Goal: Task Accomplishment & Management: Complete application form

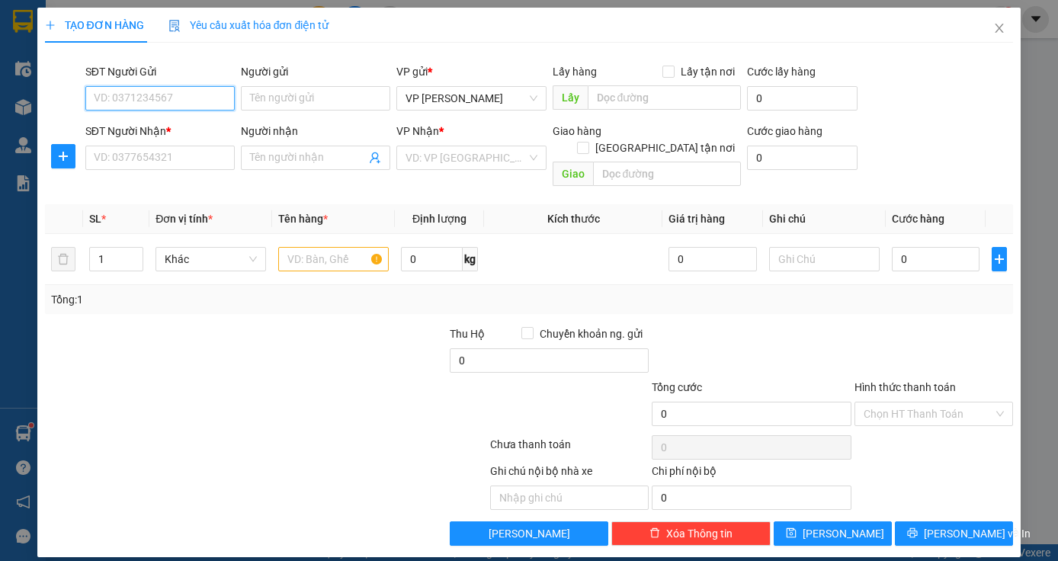
click at [172, 98] on input "SĐT Người Gửi" at bounding box center [159, 98] width 149 height 24
type input "0977831974"
click at [149, 162] on input "SĐT Người Nhận *" at bounding box center [159, 158] width 149 height 24
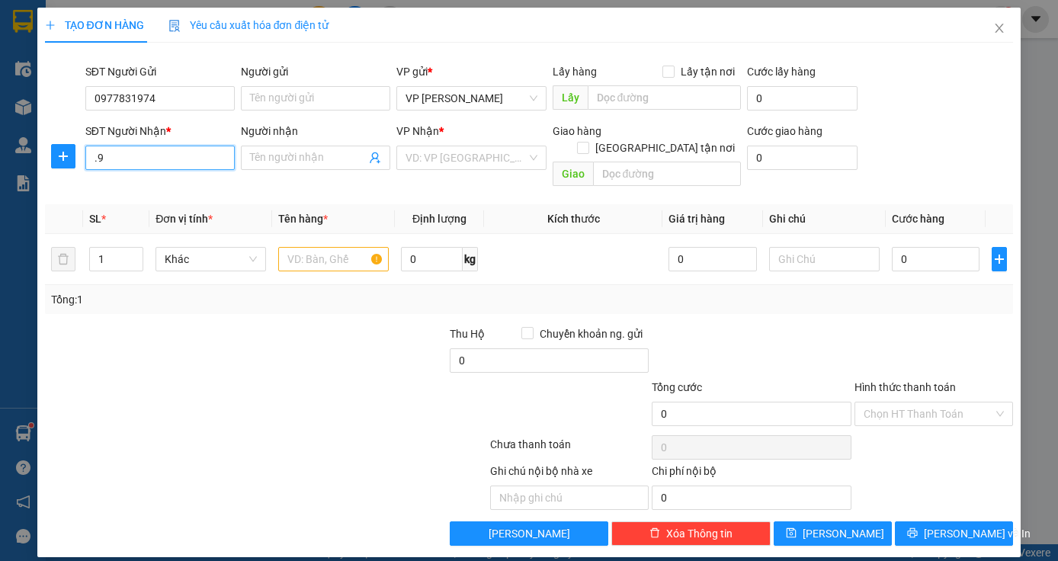
type input "."
click at [130, 194] on div "0976843357" at bounding box center [160, 188] width 131 height 17
type input "0976843357"
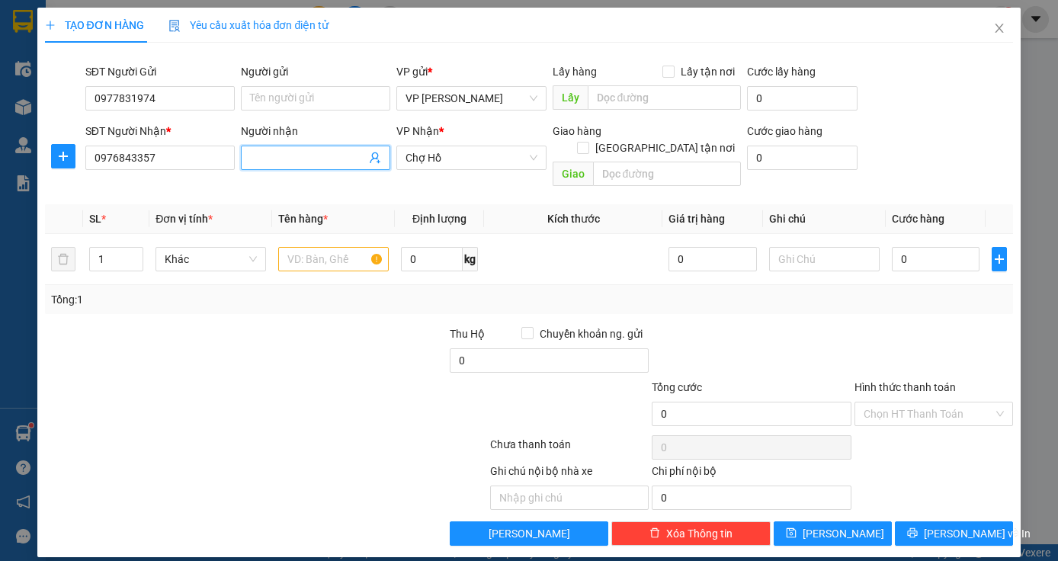
click at [329, 161] on input "Người nhận" at bounding box center [308, 157] width 116 height 17
click at [340, 247] on input "text" at bounding box center [333, 259] width 111 height 24
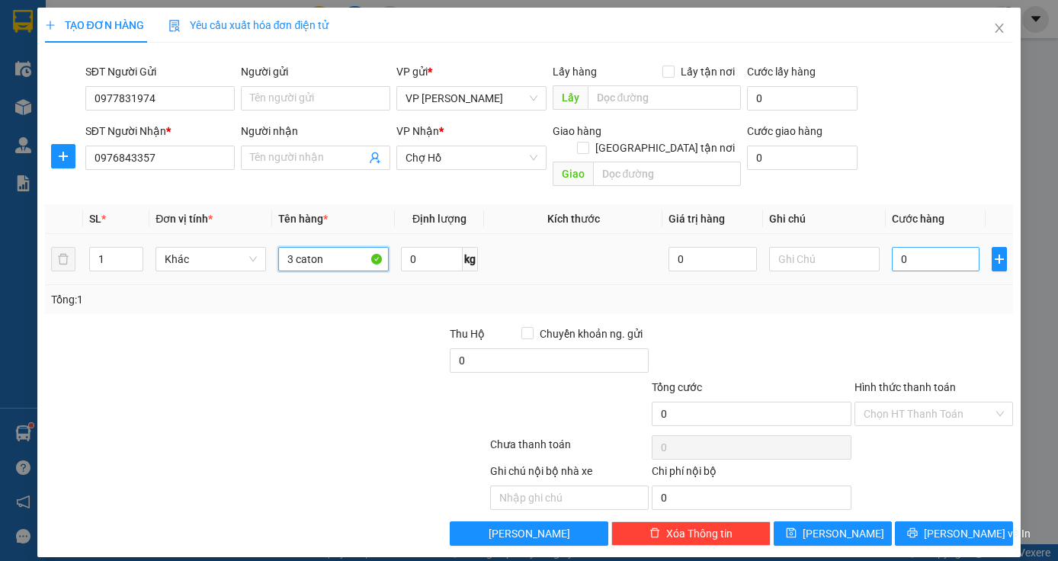
type input "3 caton"
click at [915, 247] on input "0" at bounding box center [936, 259] width 88 height 24
click at [896, 247] on input "0" at bounding box center [936, 259] width 88 height 24
type input "10"
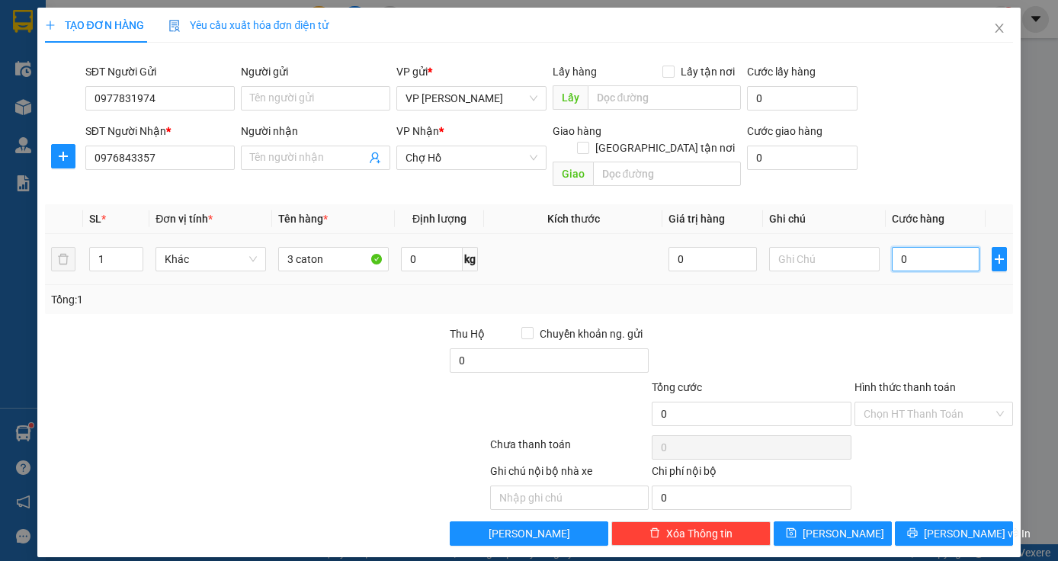
type input "10"
type input "150"
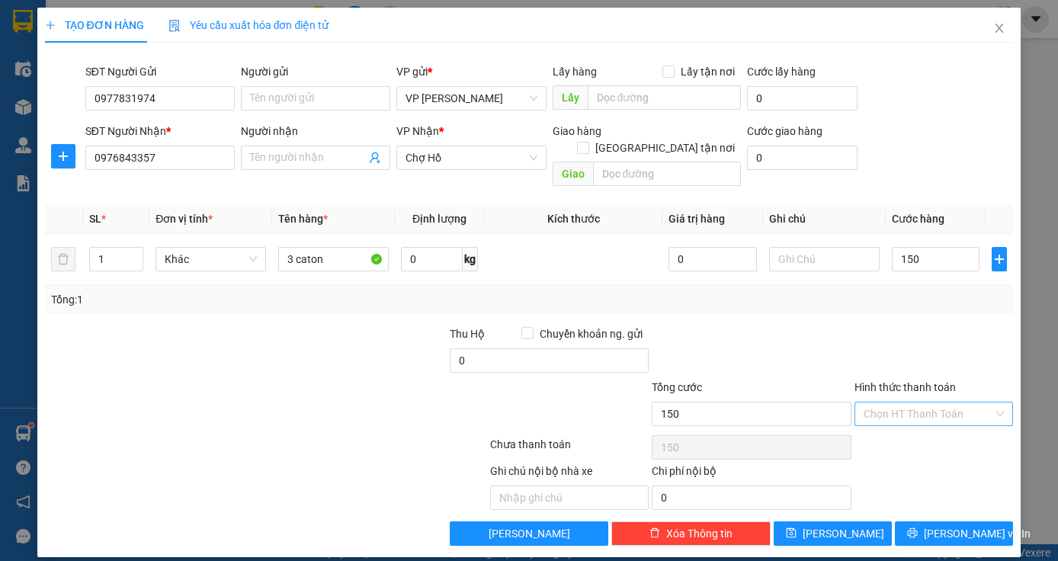
click at [946, 402] on input "Hình thức thanh toán" at bounding box center [929, 413] width 130 height 23
type input "150.000"
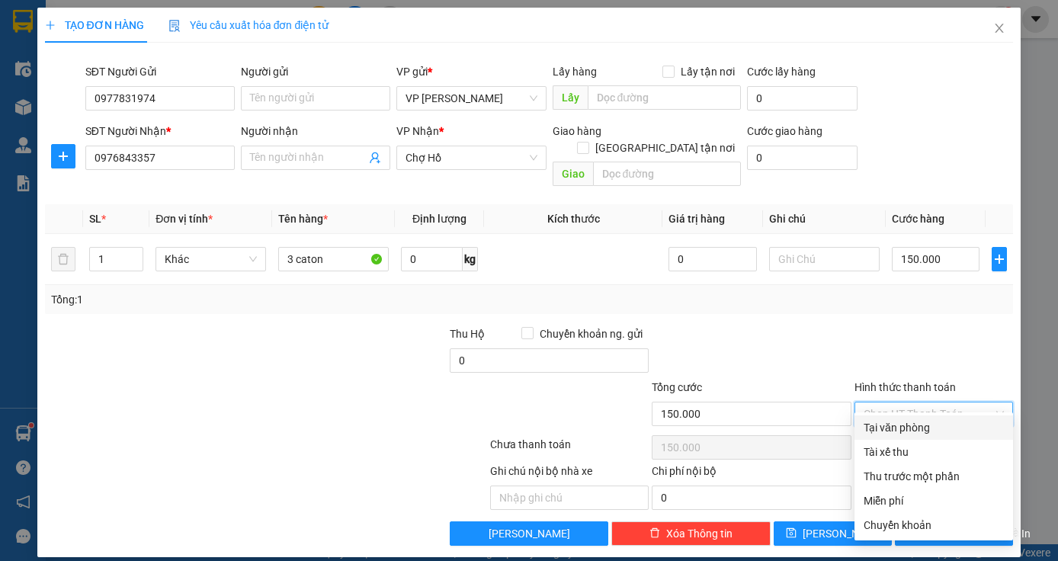
click at [938, 426] on div "Tại văn phòng" at bounding box center [934, 427] width 140 height 17
type input "0"
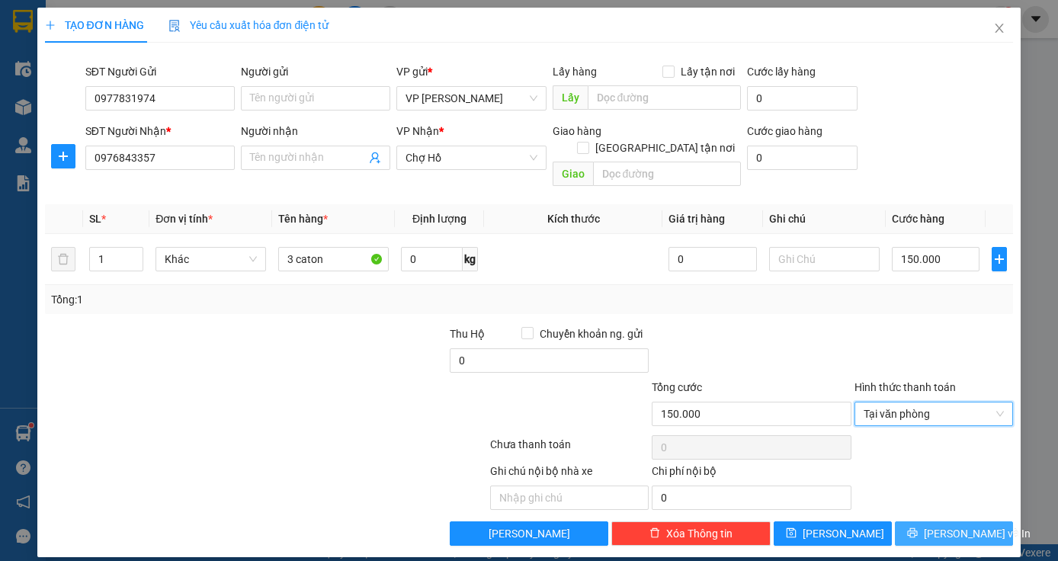
click at [939, 522] on button "[PERSON_NAME] và In" at bounding box center [954, 533] width 118 height 24
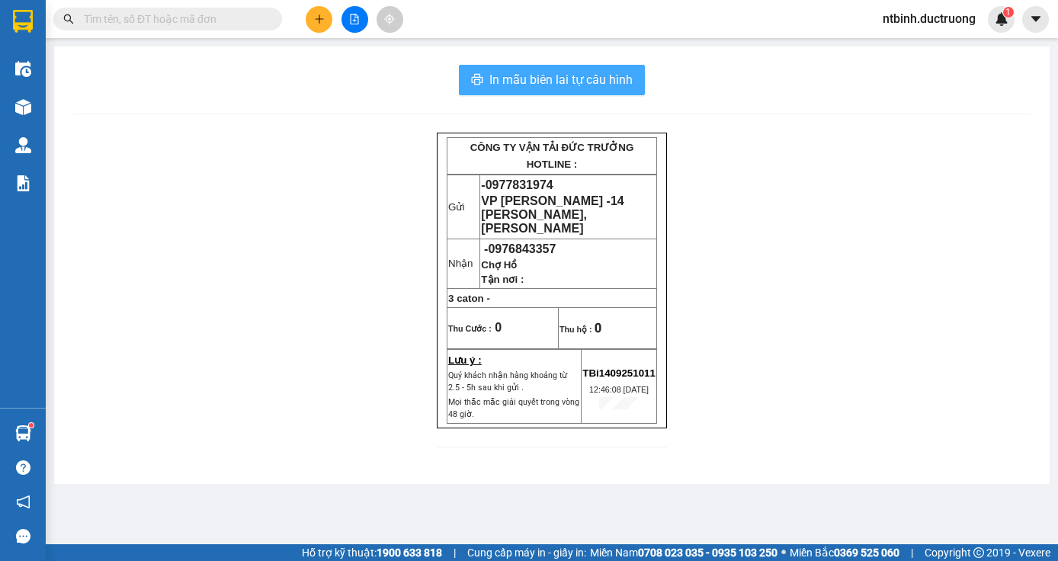
click at [604, 79] on span "In mẫu biên lai tự cấu hình" at bounding box center [560, 79] width 143 height 19
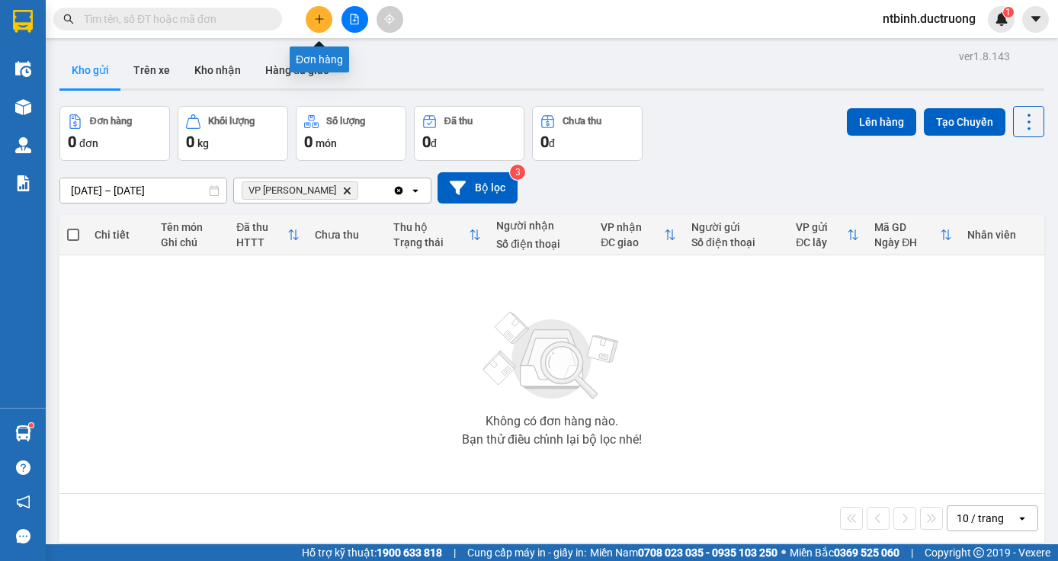
click at [317, 16] on icon "plus" at bounding box center [319, 19] width 11 height 11
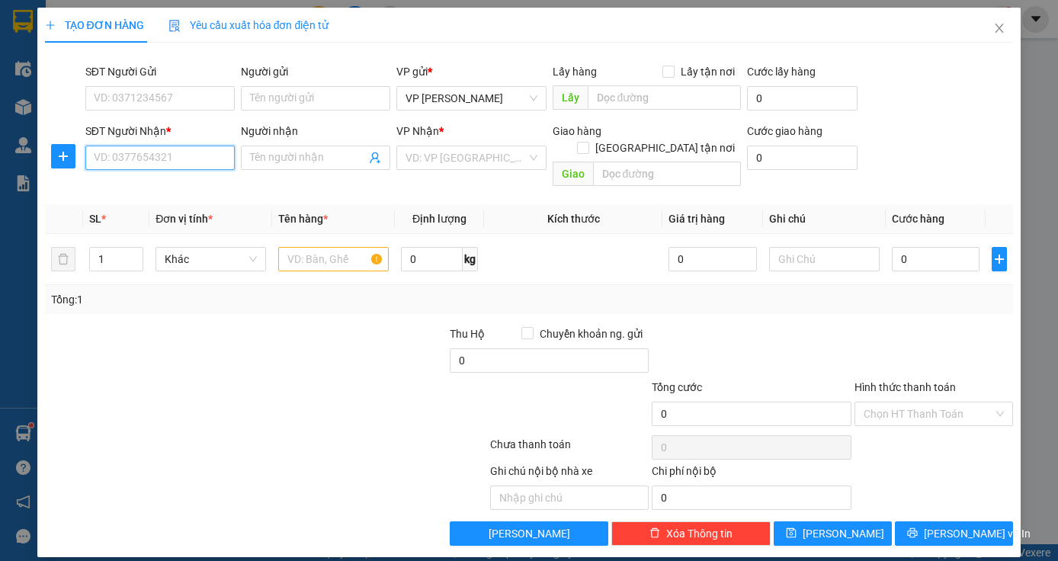
click at [206, 159] on input "SĐT Người Nhận *" at bounding box center [159, 158] width 149 height 24
type input "0987152807"
click at [186, 95] on input "SĐT Người Gửi" at bounding box center [159, 98] width 149 height 24
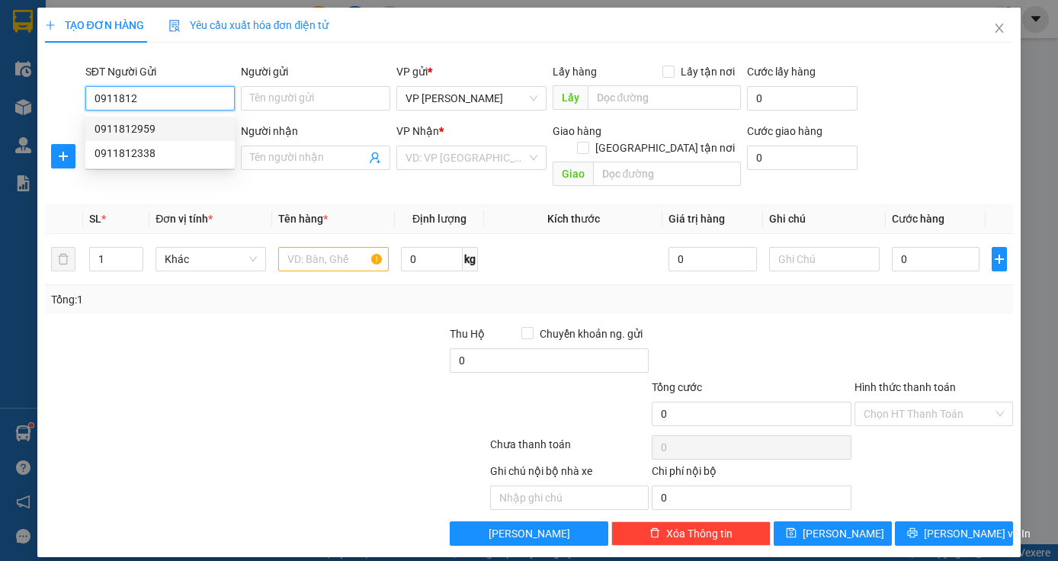
click at [149, 130] on div "0911812959" at bounding box center [160, 128] width 131 height 17
type input "0911812959"
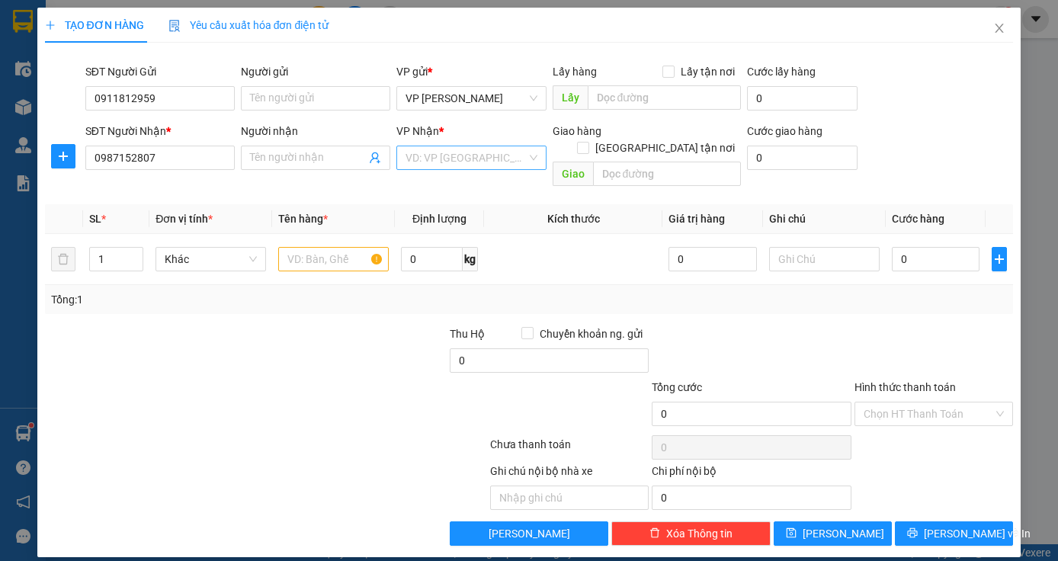
click at [525, 159] on input "search" at bounding box center [466, 157] width 120 height 23
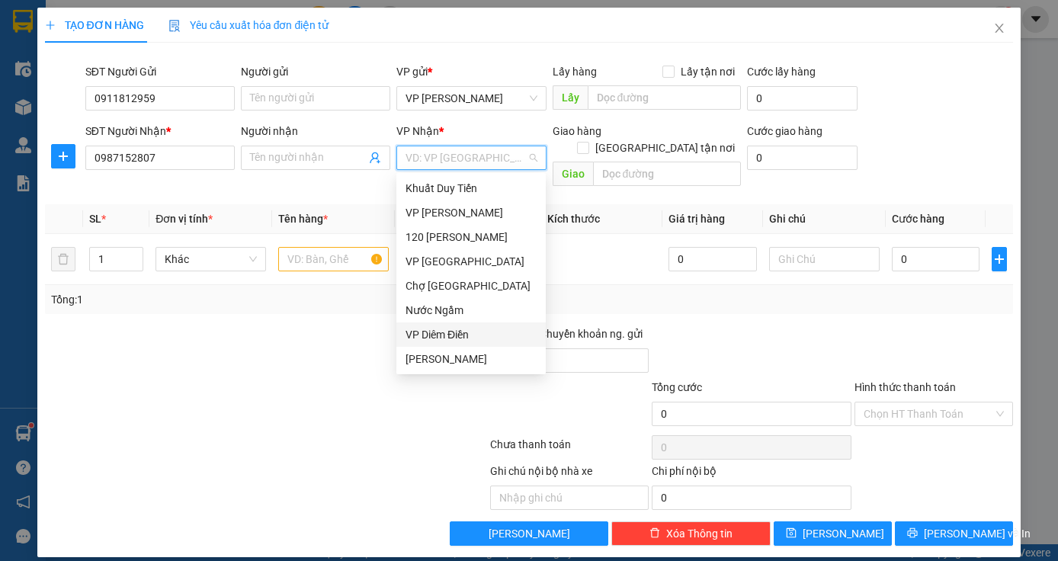
click at [441, 338] on div "VP Diêm Điền" at bounding box center [471, 334] width 131 height 17
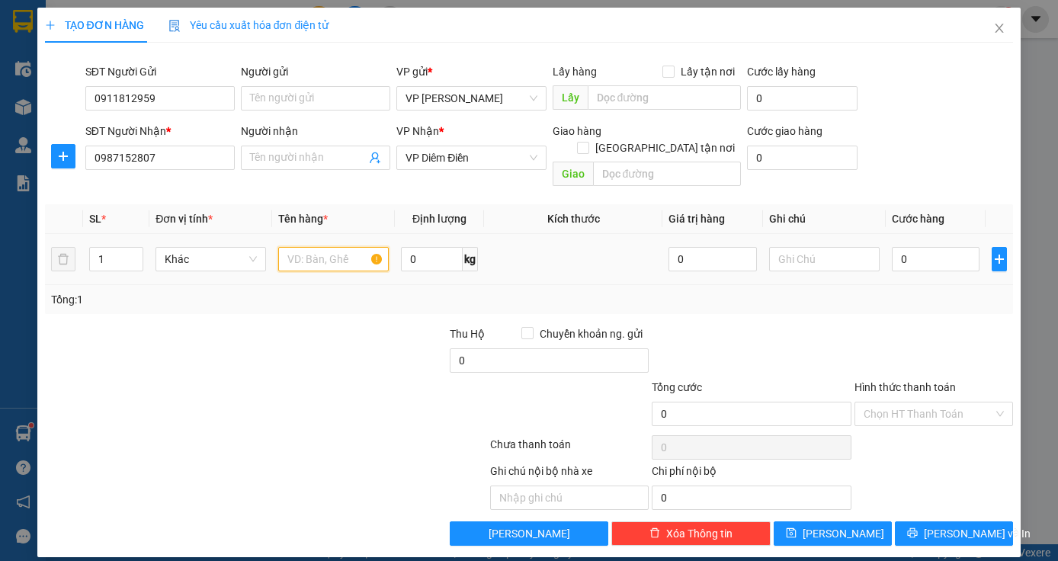
click at [329, 247] on input "text" at bounding box center [333, 259] width 111 height 24
type input "hop trang"
click at [913, 247] on input "0" at bounding box center [936, 259] width 88 height 24
click at [899, 247] on input "0" at bounding box center [936, 259] width 88 height 24
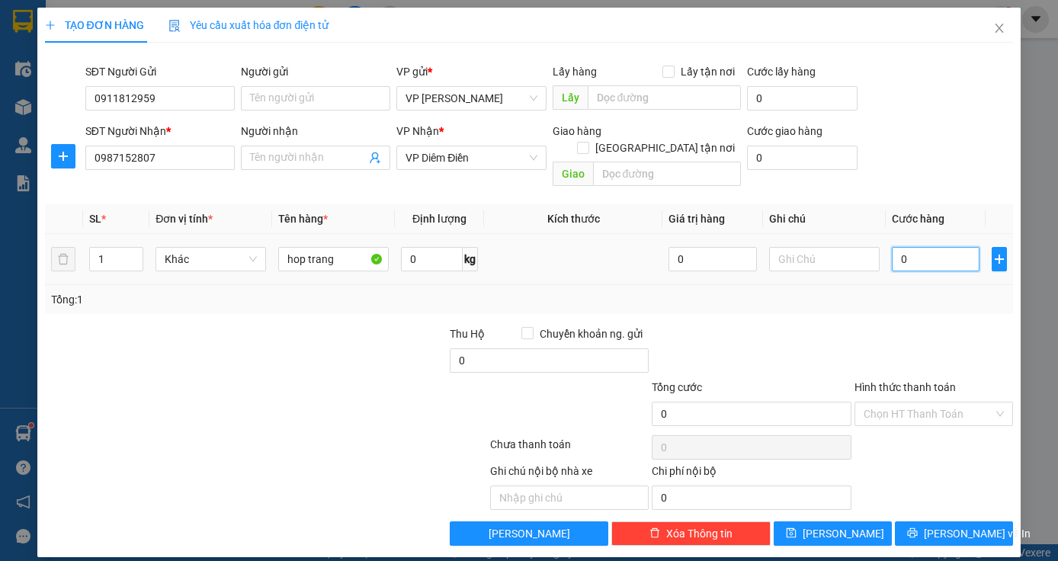
type input "40"
click at [945, 525] on span "[PERSON_NAME] và In" at bounding box center [977, 533] width 107 height 17
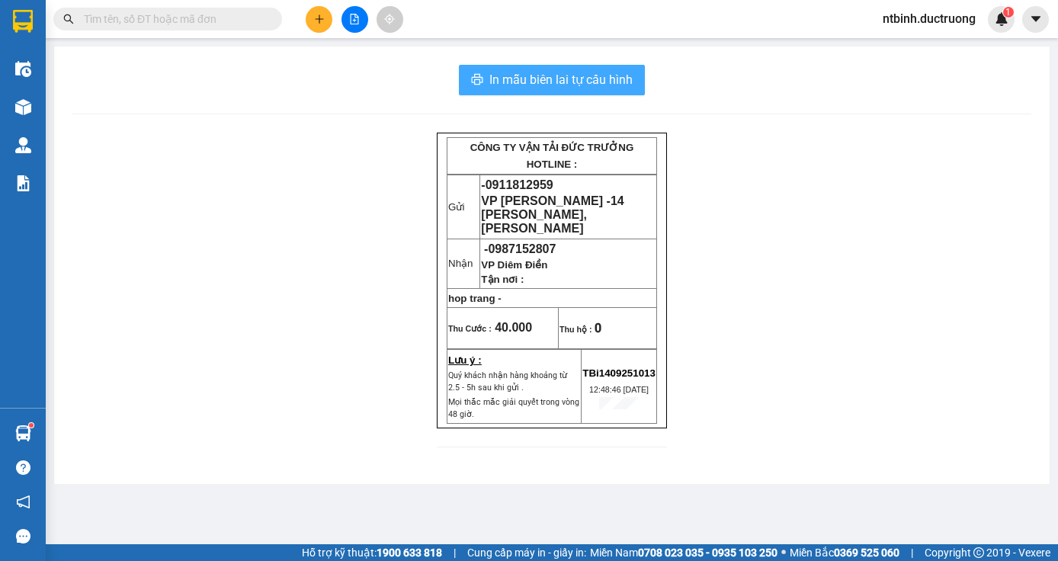
click at [547, 78] on span "In mẫu biên lai tự cấu hình" at bounding box center [560, 79] width 143 height 19
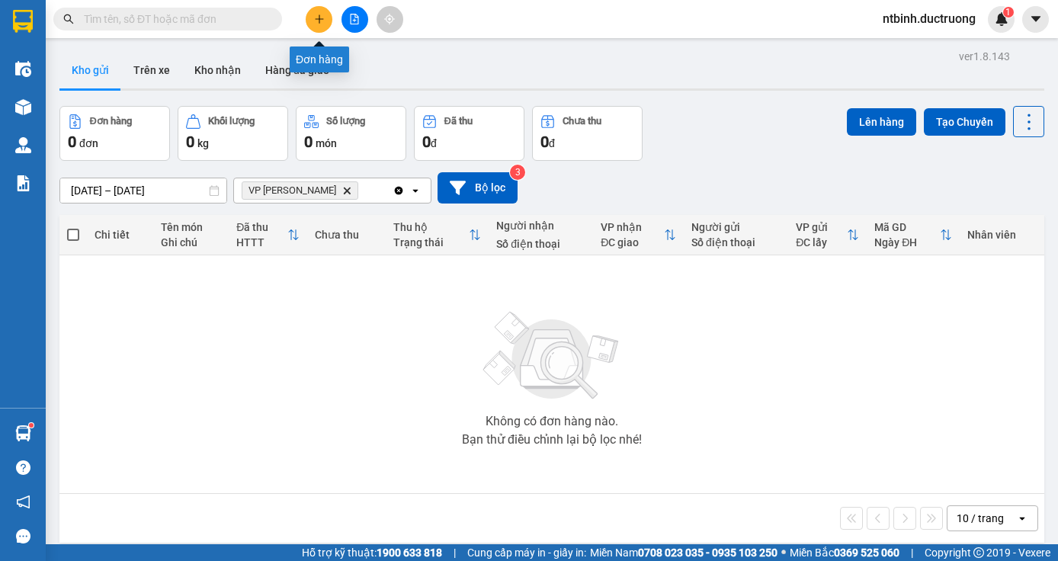
click at [313, 24] on button at bounding box center [319, 19] width 27 height 27
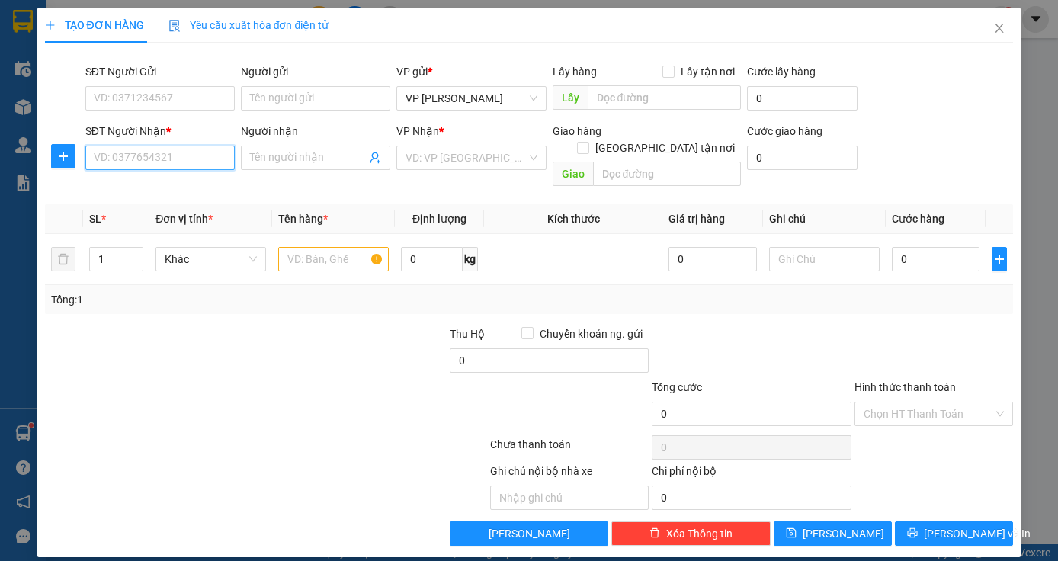
click at [160, 147] on input "SĐT Người Nhận *" at bounding box center [159, 158] width 149 height 24
click at [158, 154] on input "SĐT Người Nhận *" at bounding box center [159, 158] width 149 height 24
type input "0966414029"
click at [421, 152] on input "search" at bounding box center [466, 157] width 120 height 23
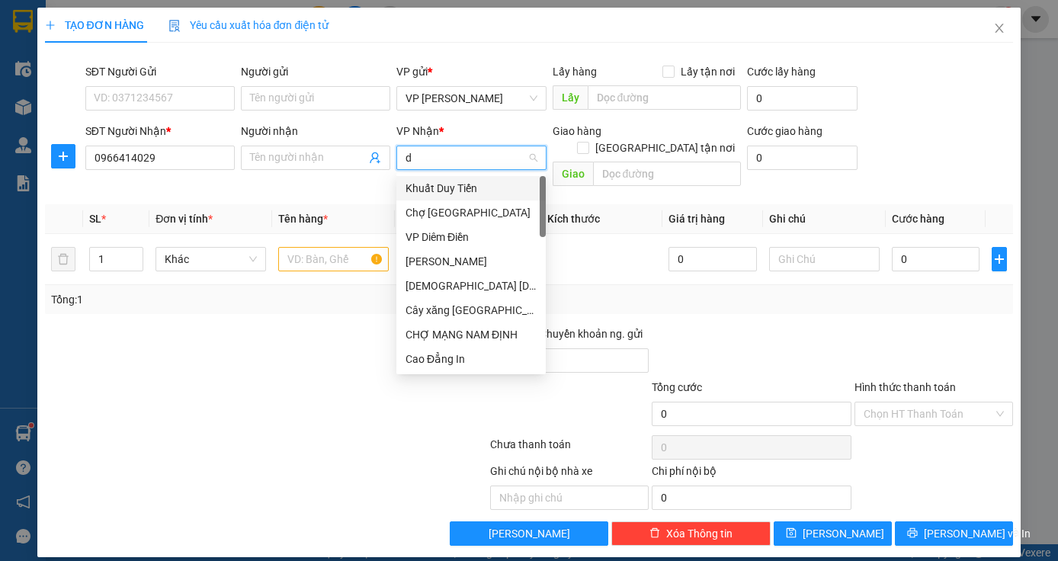
type input "đ"
click at [425, 218] on div "Chợ [GEOGRAPHIC_DATA]" at bounding box center [471, 212] width 131 height 17
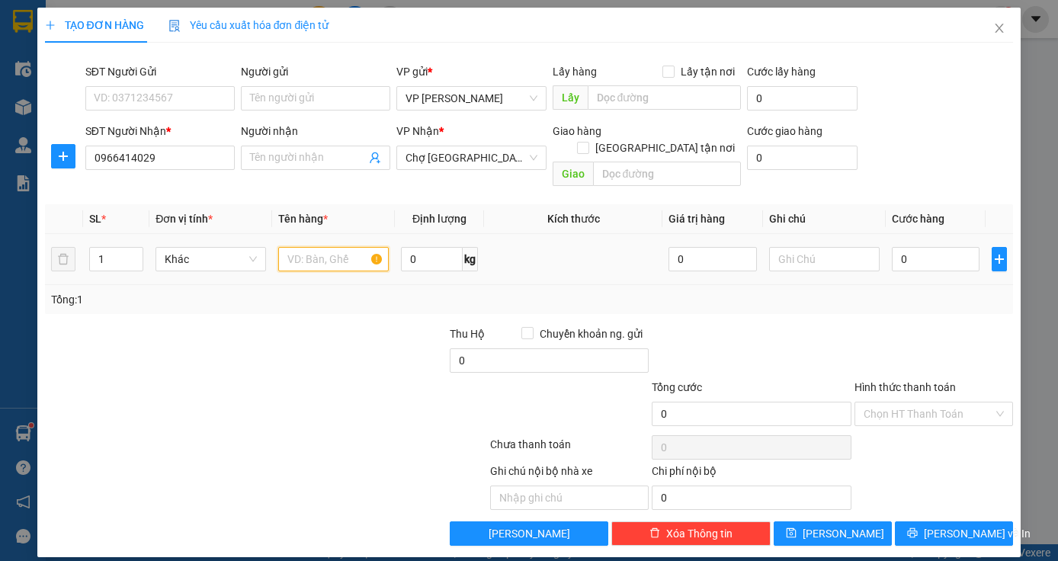
click at [335, 247] on input "text" at bounding box center [333, 259] width 111 height 24
type input "tui do"
click at [911, 247] on input "0" at bounding box center [936, 259] width 88 height 24
click at [899, 247] on input "0" at bounding box center [936, 259] width 88 height 24
type input "40"
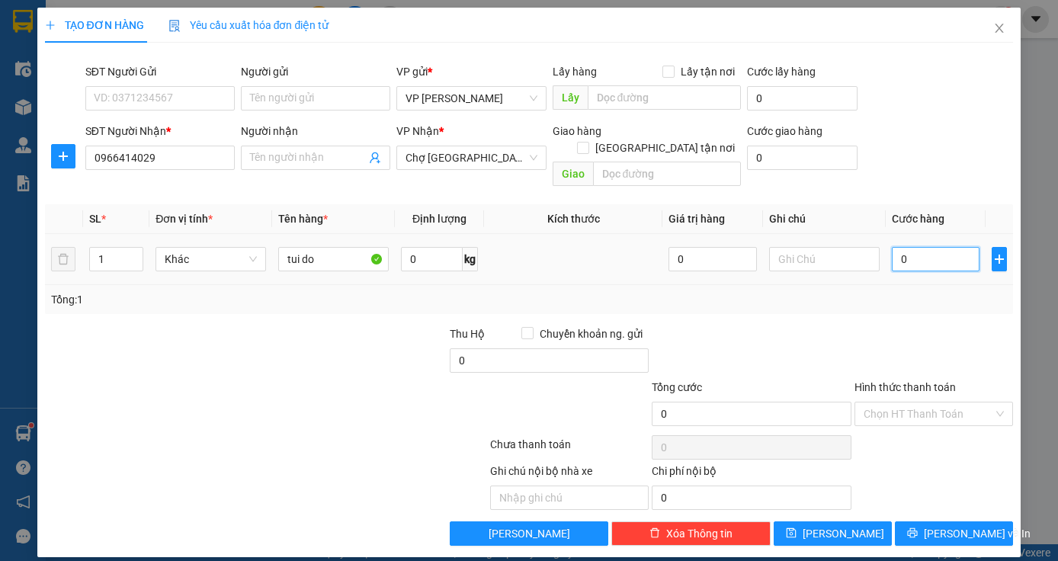
type input "40"
click at [903, 521] on button "[PERSON_NAME] và In" at bounding box center [954, 533] width 118 height 24
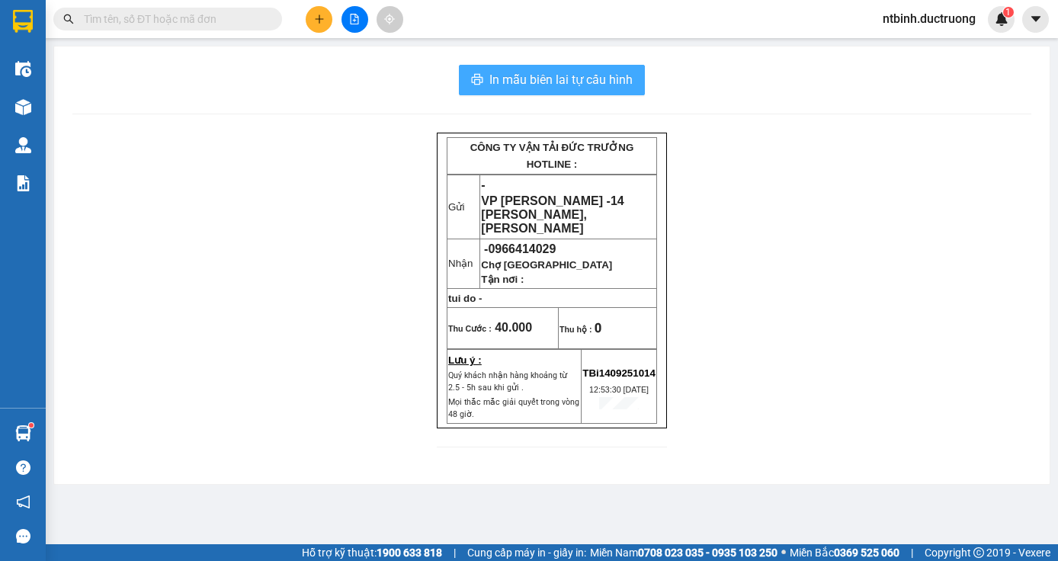
click at [511, 77] on span "In mẫu biên lai tự cấu hình" at bounding box center [560, 79] width 143 height 19
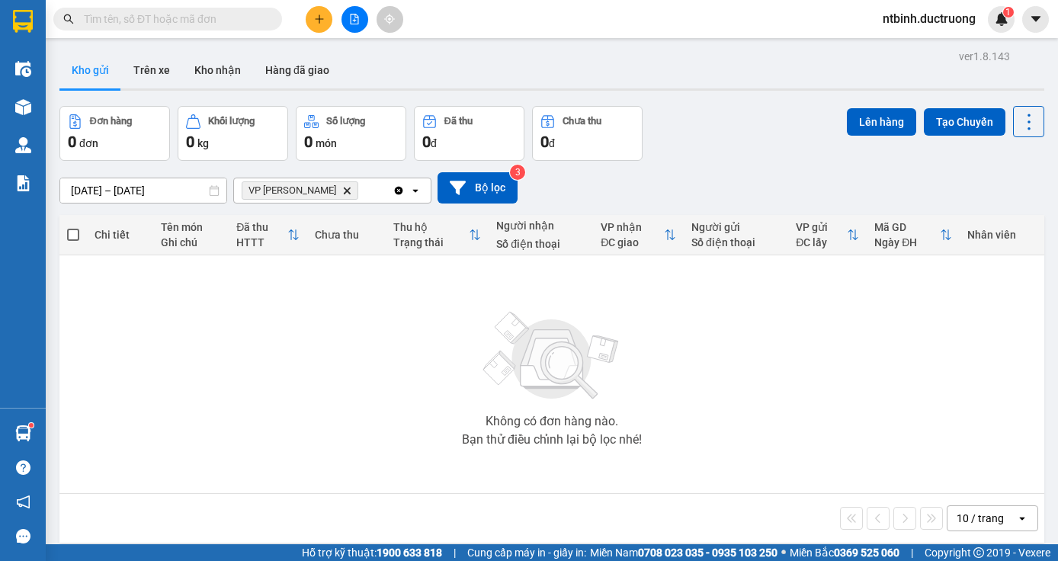
click at [323, 26] on button at bounding box center [319, 19] width 27 height 27
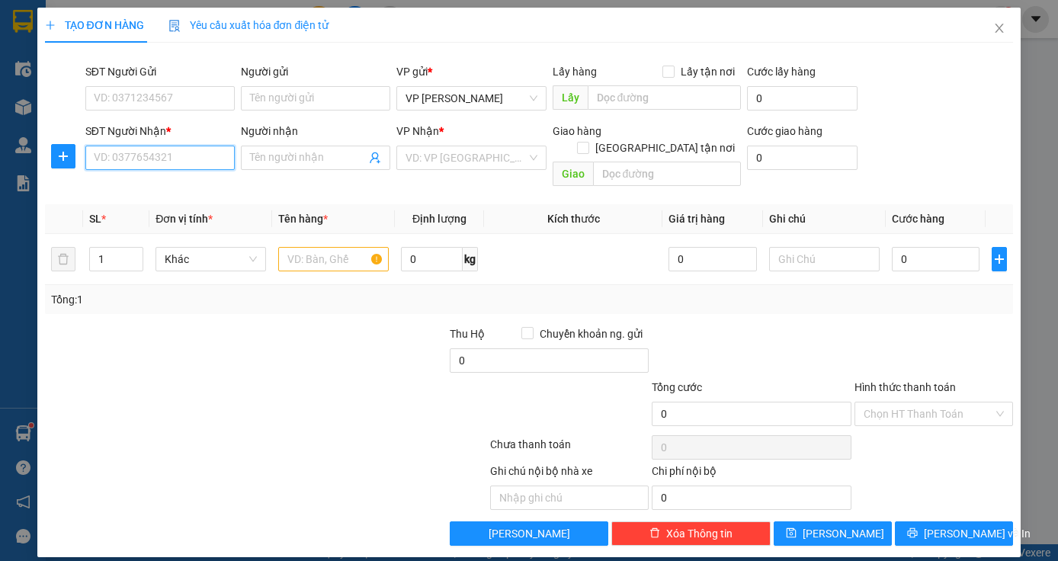
click at [177, 162] on input "SĐT Người Nhận *" at bounding box center [159, 158] width 149 height 24
click at [155, 176] on div "0923551555" at bounding box center [159, 188] width 149 height 24
type input "0923551555"
click at [939, 247] on input "0" at bounding box center [936, 259] width 88 height 24
type input "5"
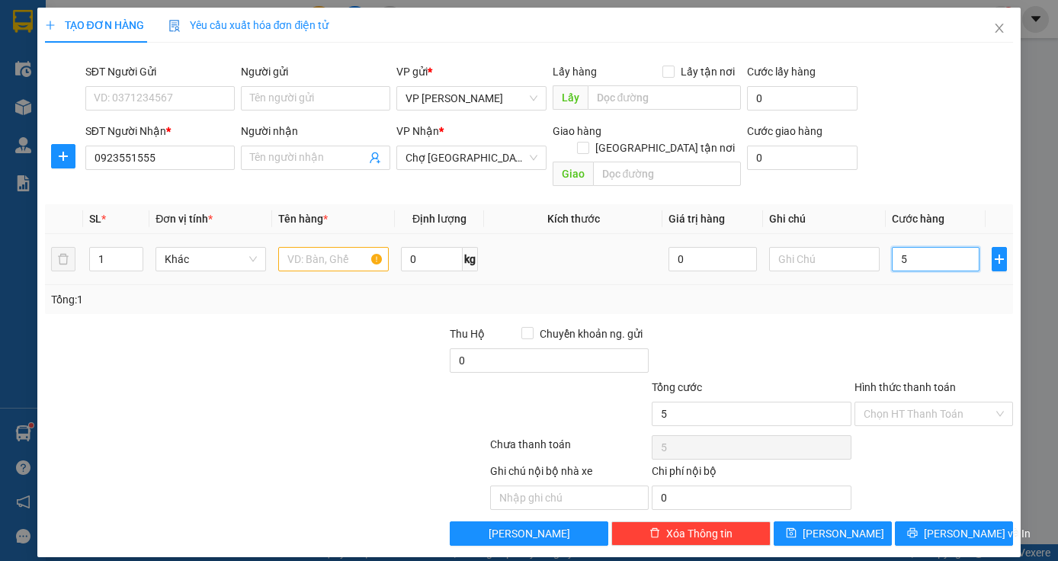
type input "5"
type input "50"
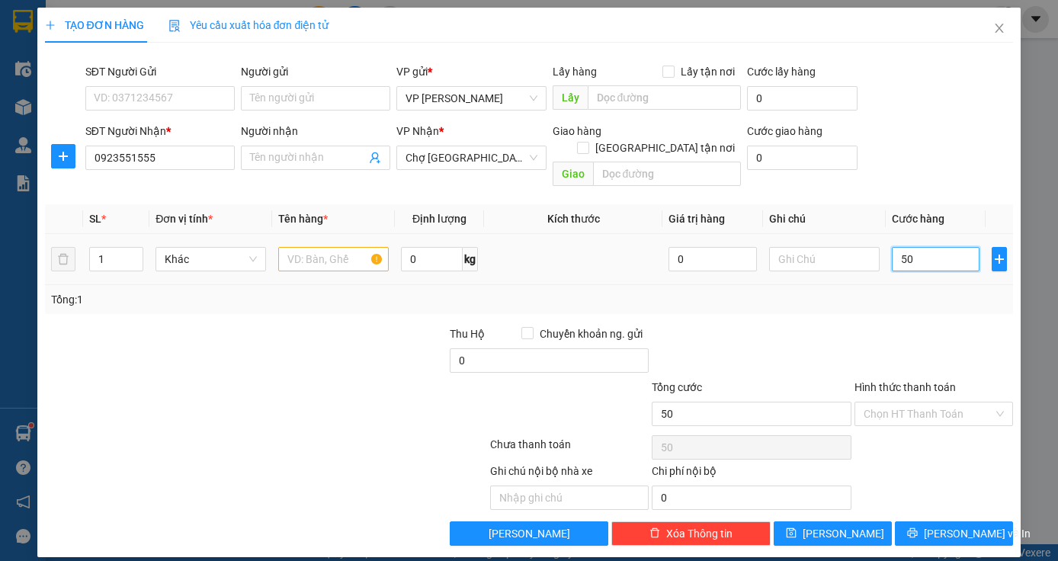
click at [939, 247] on input "50" at bounding box center [936, 259] width 88 height 24
type input "50.000"
click at [313, 247] on input "text" at bounding box center [333, 259] width 111 height 24
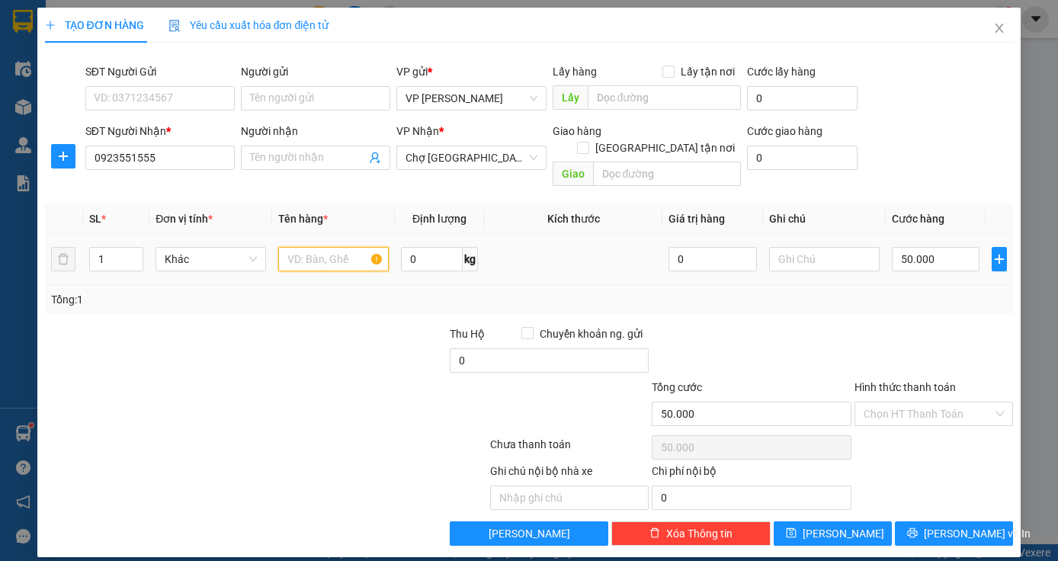
type input "1"
click at [949, 525] on span "[PERSON_NAME] và In" at bounding box center [977, 533] width 107 height 17
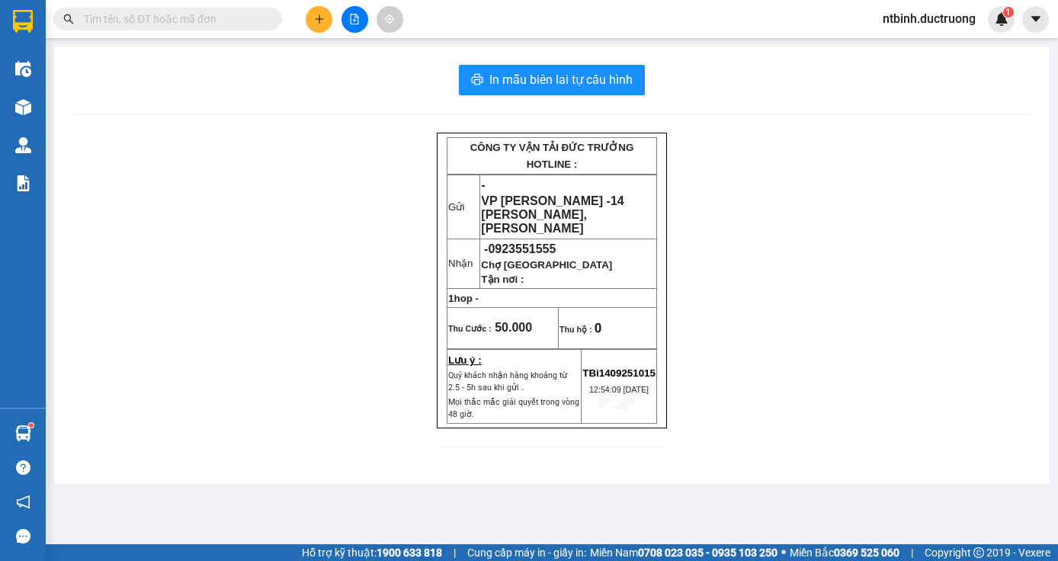
click at [619, 95] on div "In mẫu biên lai tự cấu hình CÔNG TY VẬN TẢI ĐỨC TRƯỞNG HOTLINE : Gửi - VP [PERS…" at bounding box center [552, 265] width 996 height 438
click at [620, 82] on span "In mẫu biên lai tự cấu hình" at bounding box center [560, 79] width 143 height 19
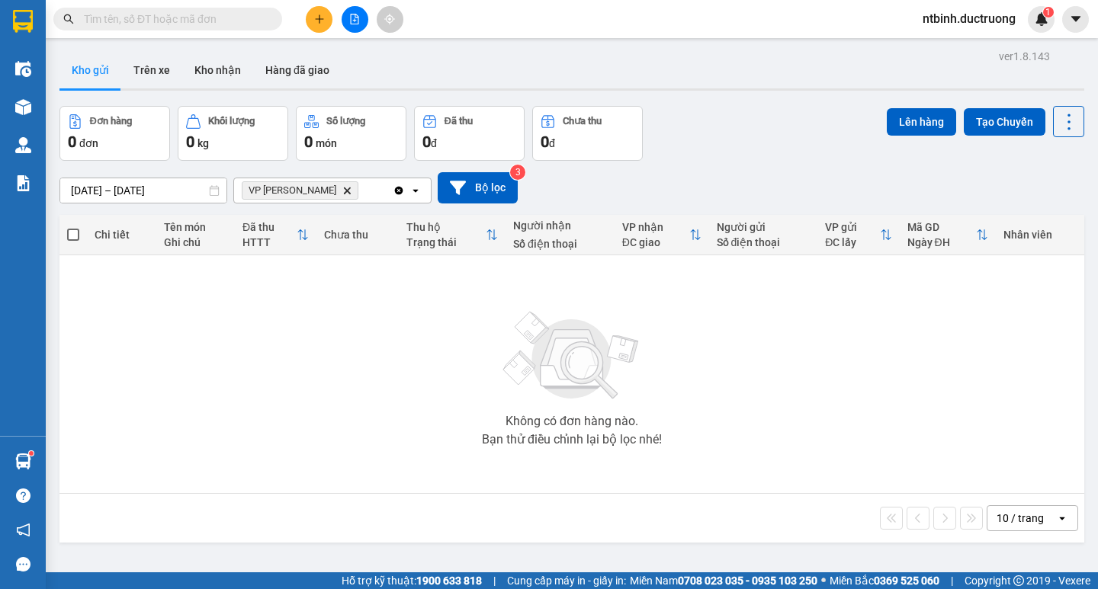
click at [311, 196] on span "VP [PERSON_NAME]" at bounding box center [300, 190] width 117 height 18
click at [342, 192] on icon "Delete" at bounding box center [346, 190] width 9 height 9
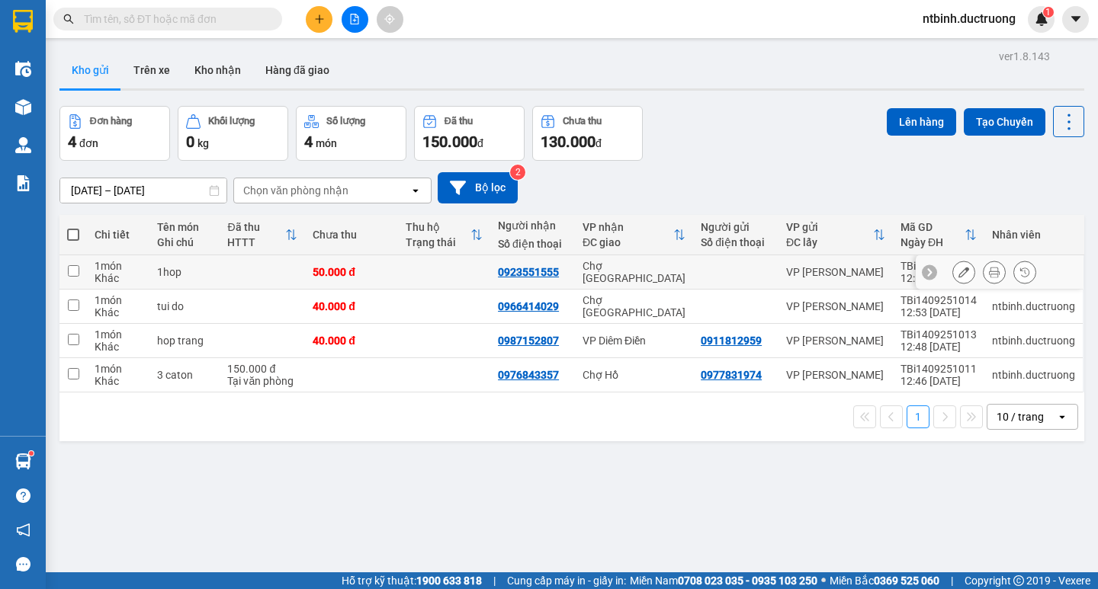
click at [73, 274] on input "checkbox" at bounding box center [73, 270] width 11 height 11
checkbox input "true"
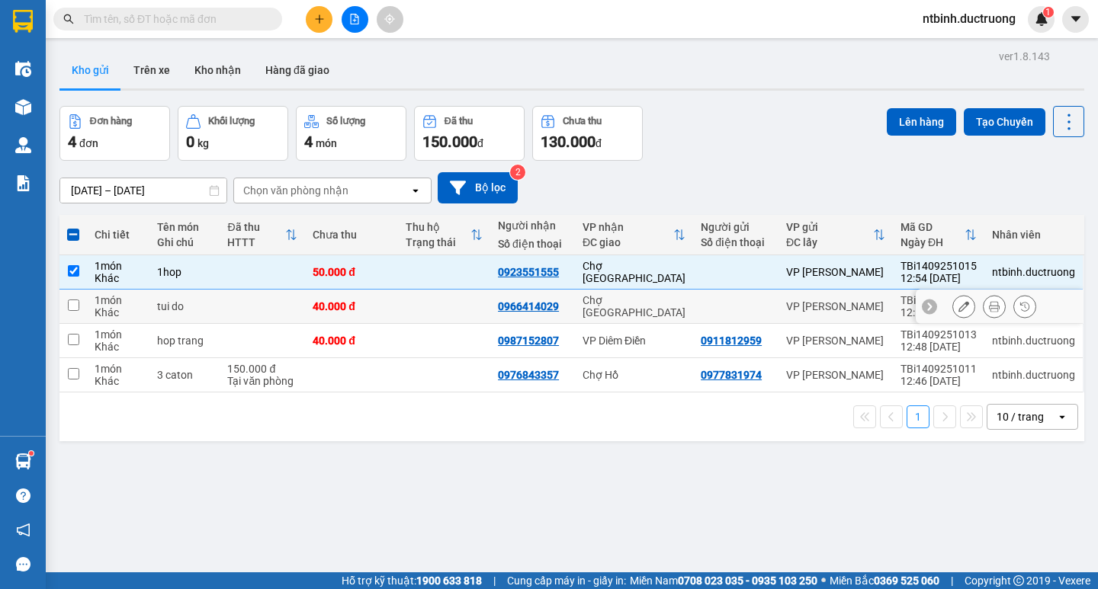
click at [78, 300] on input "checkbox" at bounding box center [73, 305] width 11 height 11
checkbox input "true"
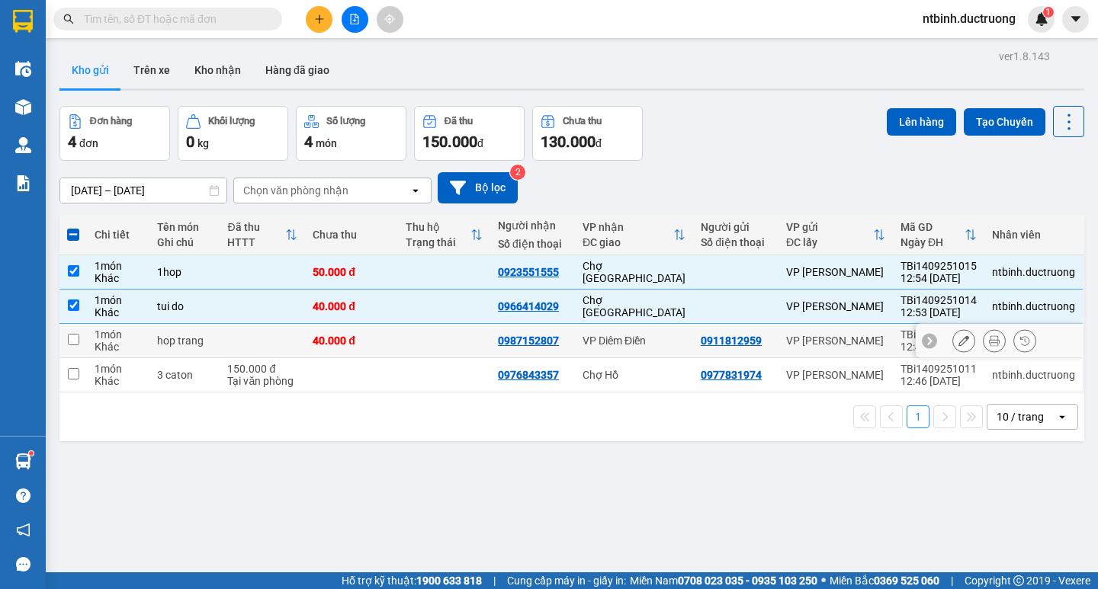
click at [72, 344] on input "checkbox" at bounding box center [73, 339] width 11 height 11
checkbox input "true"
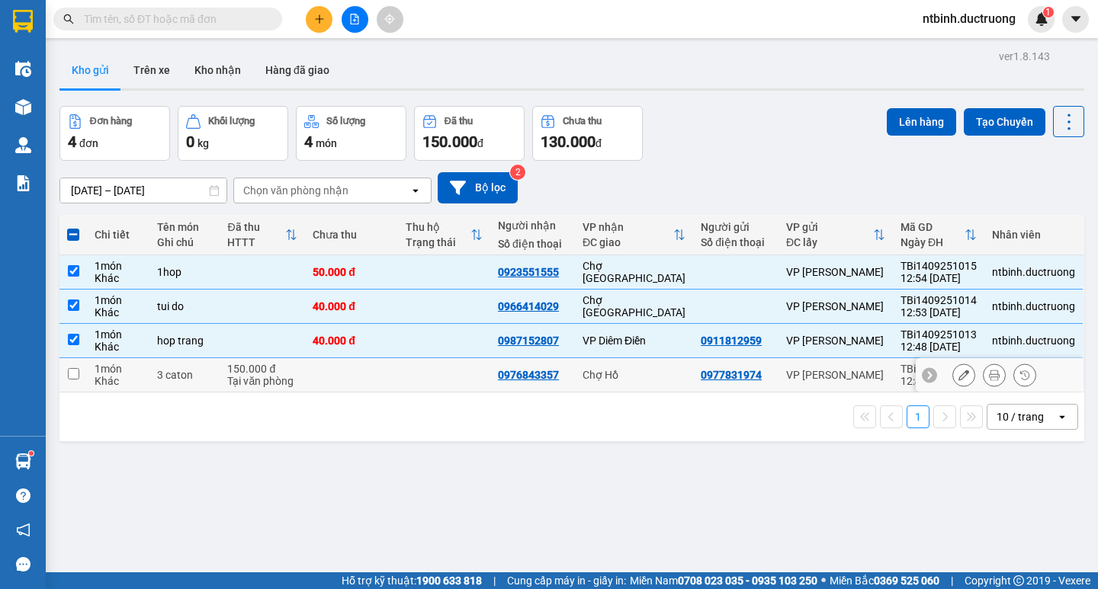
click at [72, 368] on input "checkbox" at bounding box center [73, 373] width 11 height 11
checkbox input "true"
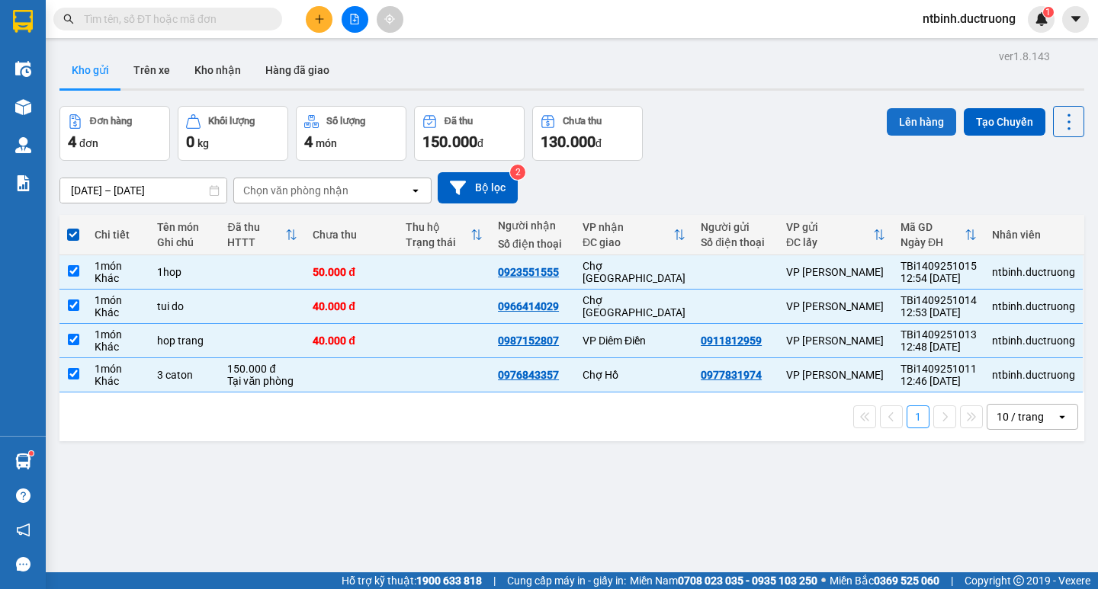
click at [887, 114] on button "Lên hàng" at bounding box center [921, 121] width 69 height 27
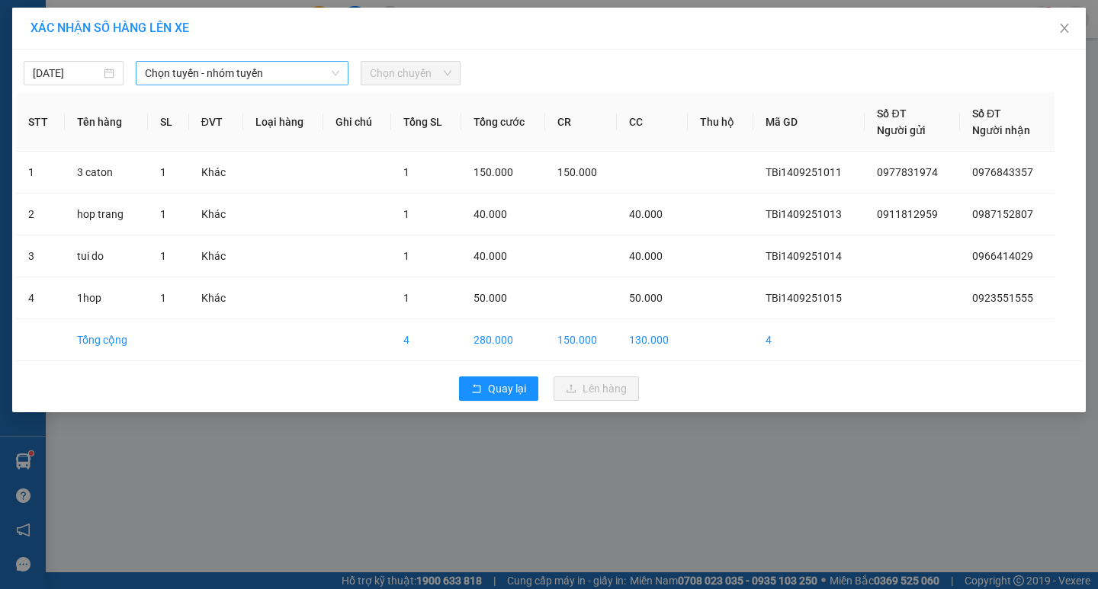
click at [325, 72] on span "Chọn tuyến - nhóm tuyến" at bounding box center [242, 73] width 194 height 23
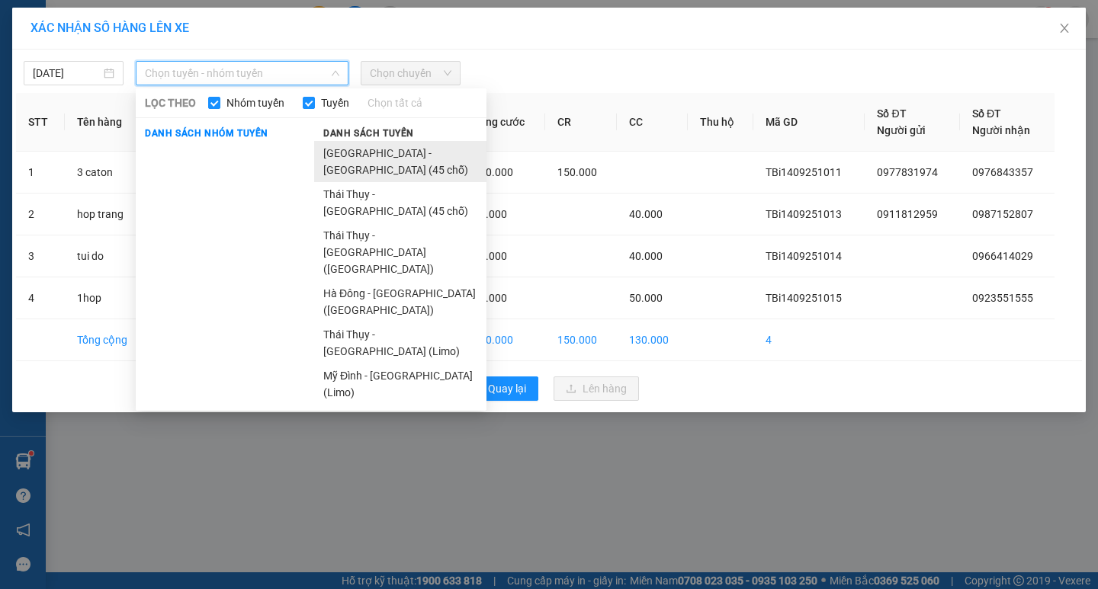
click at [360, 145] on li "[GEOGRAPHIC_DATA] - [GEOGRAPHIC_DATA] (45 chỗ)" at bounding box center [400, 161] width 172 height 41
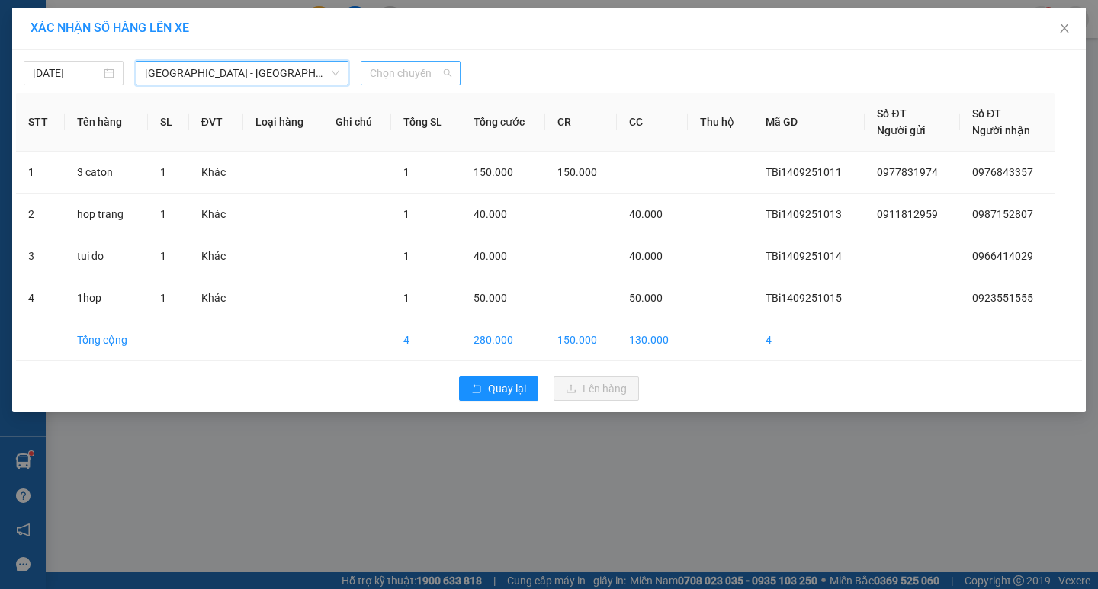
click at [415, 70] on span "Chọn chuyến" at bounding box center [411, 73] width 82 height 23
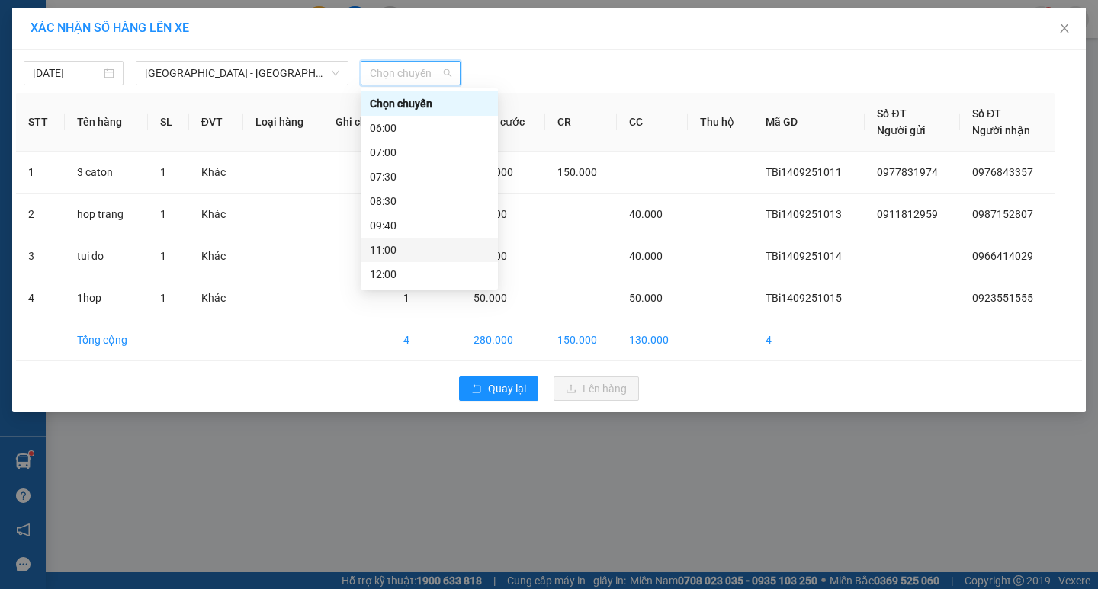
scroll to position [152, 0]
click at [379, 140] on div "13:00" at bounding box center [429, 146] width 119 height 17
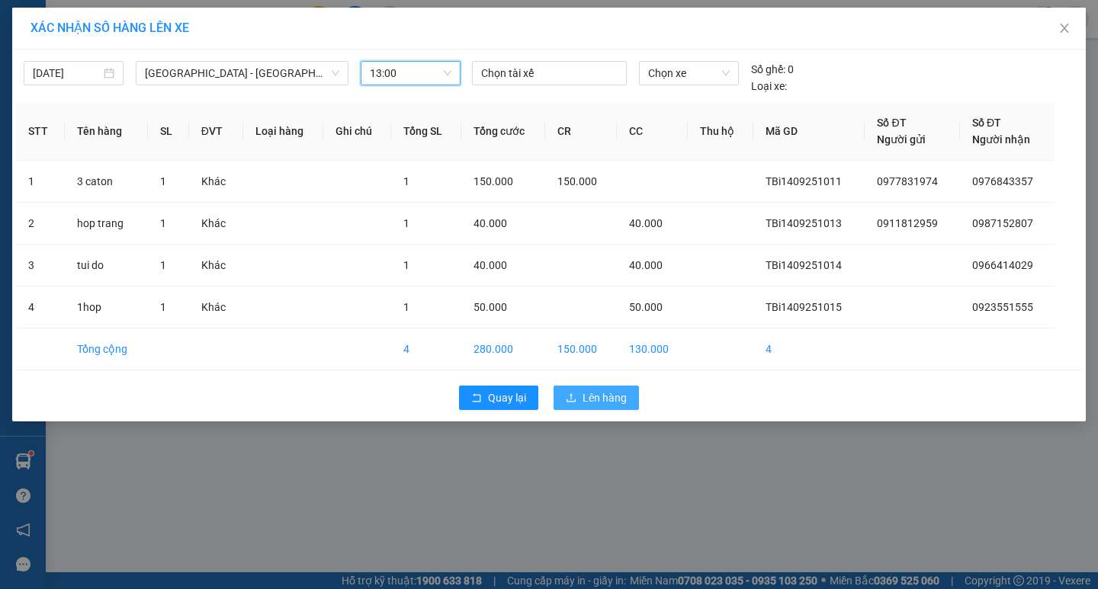
click at [606, 397] on span "Lên hàng" at bounding box center [604, 398] width 44 height 17
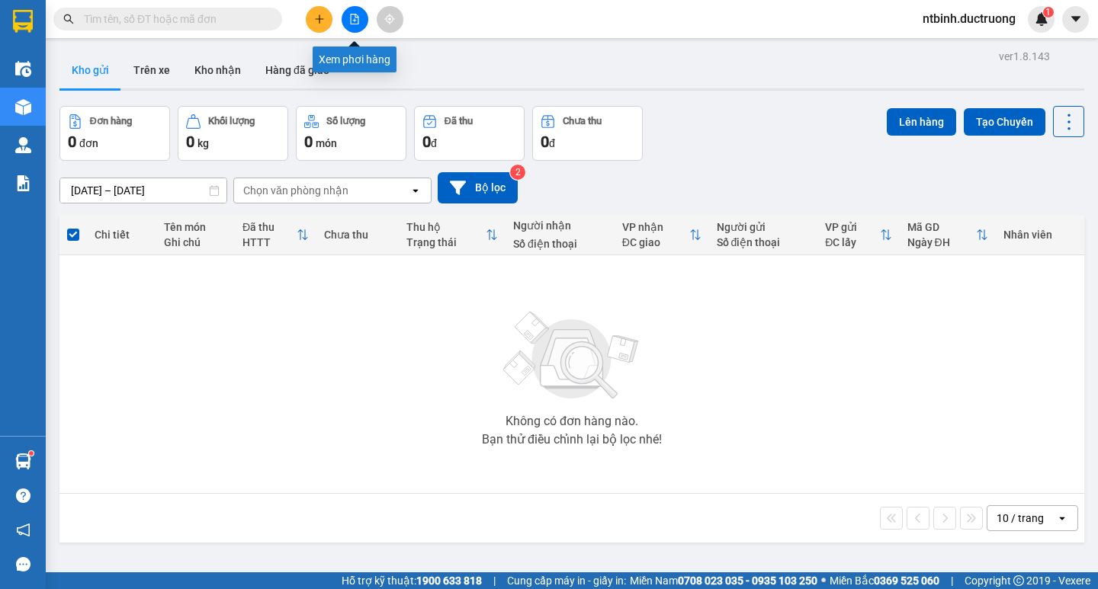
click at [358, 24] on icon "file-add" at bounding box center [355, 19] width 8 height 11
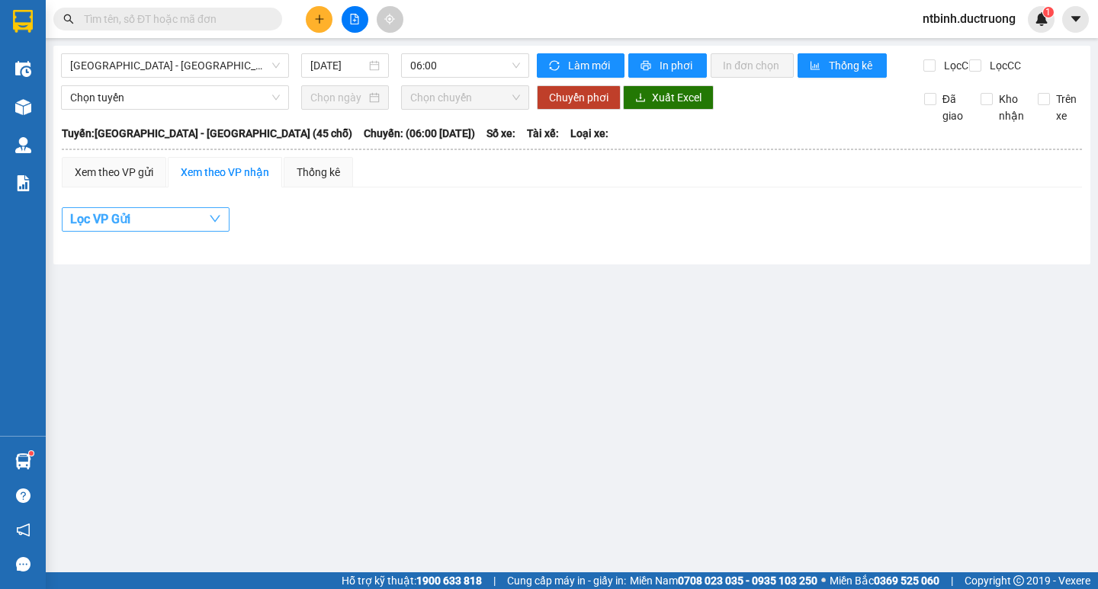
click at [182, 223] on button "Lọc VP Gửi" at bounding box center [146, 219] width 168 height 24
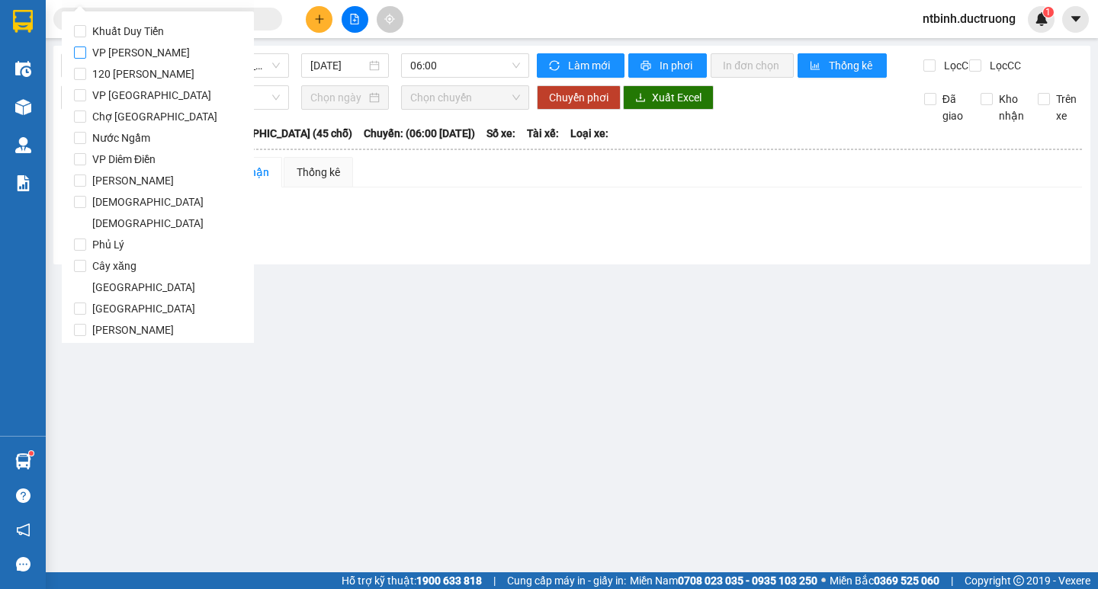
click at [77, 53] on input "VP [PERSON_NAME]" at bounding box center [80, 52] width 12 height 12
checkbox input "true"
click at [481, 65] on span "06:00" at bounding box center [465, 65] width 110 height 23
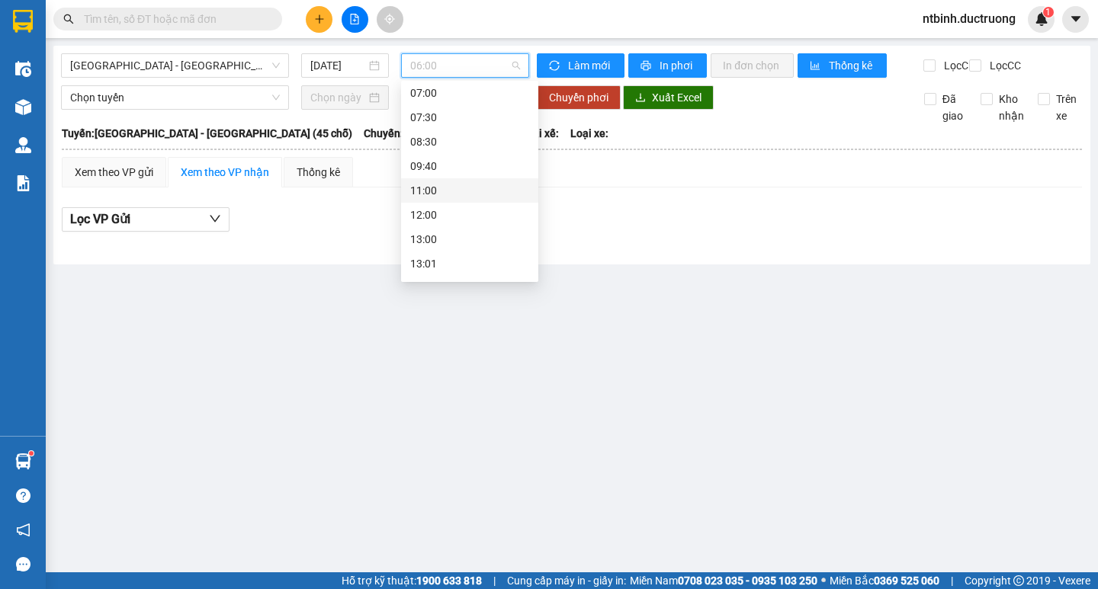
scroll to position [152, 0]
click at [417, 140] on div "13:00" at bounding box center [469, 138] width 119 height 17
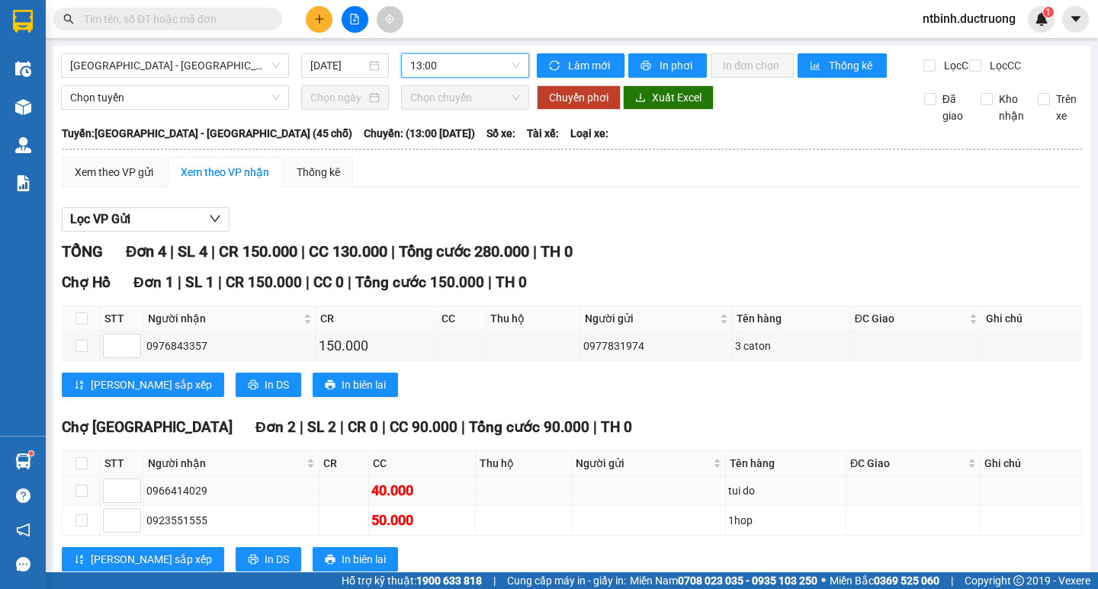
scroll to position [200, 0]
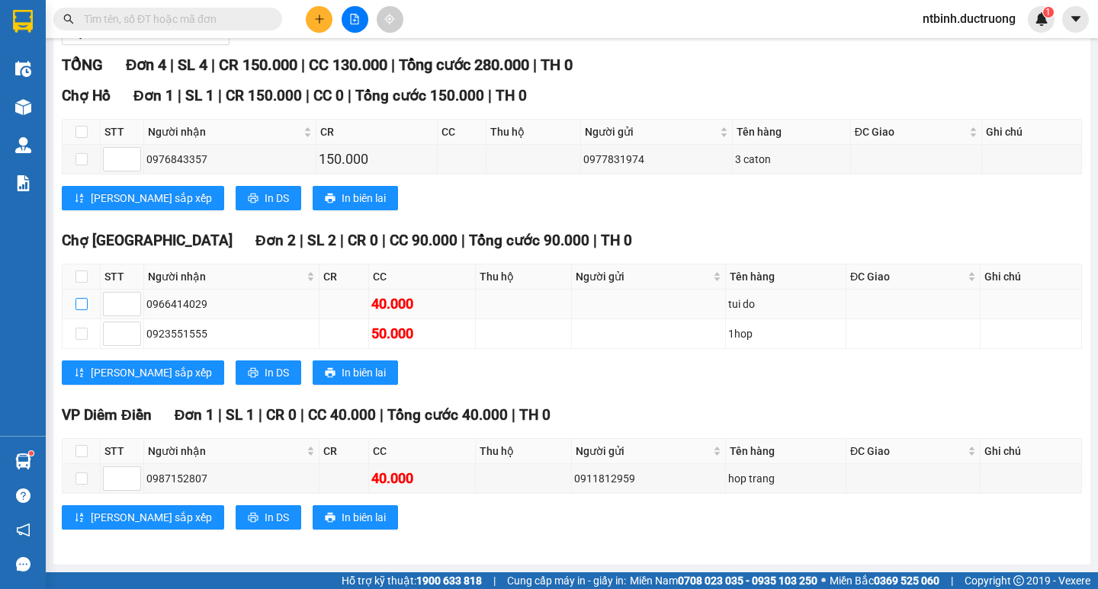
click at [82, 303] on input "checkbox" at bounding box center [81, 304] width 12 height 12
checkbox input "true"
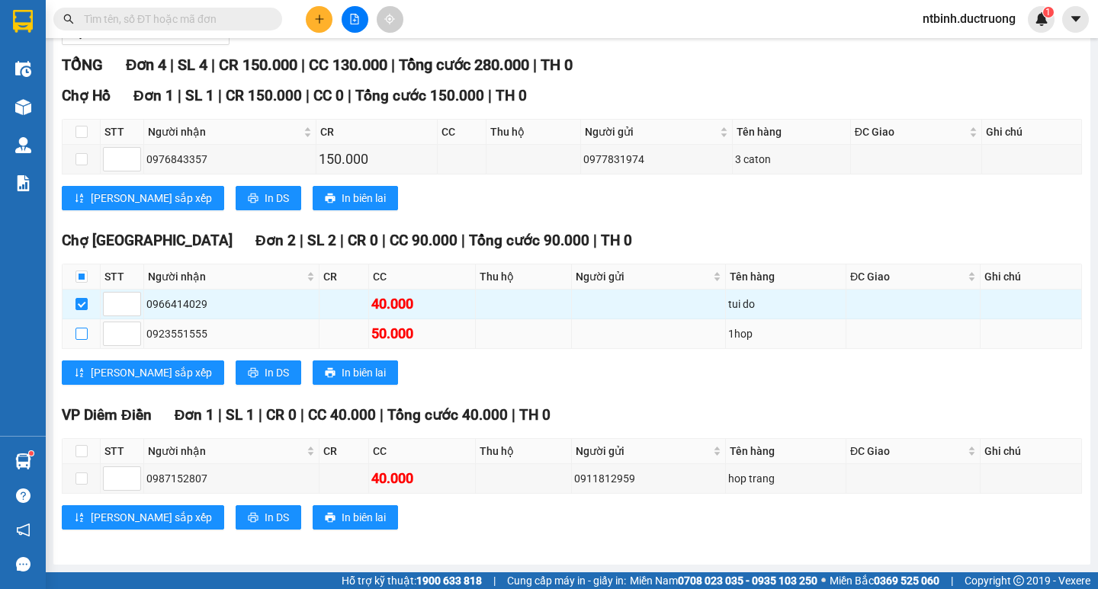
click at [82, 333] on input "checkbox" at bounding box center [81, 334] width 12 height 12
checkbox input "true"
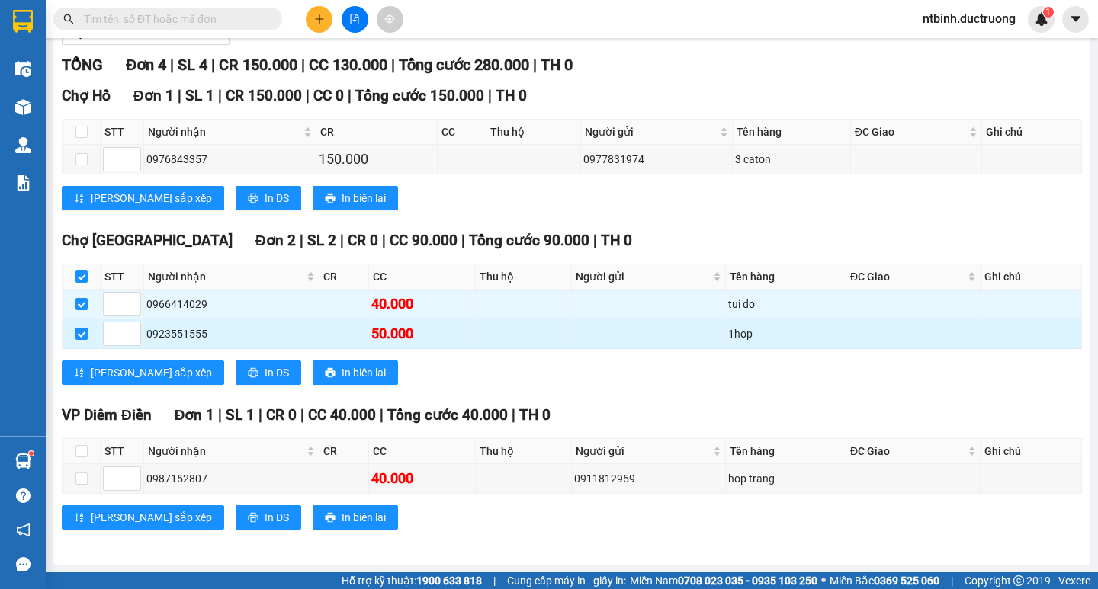
checkbox input "true"
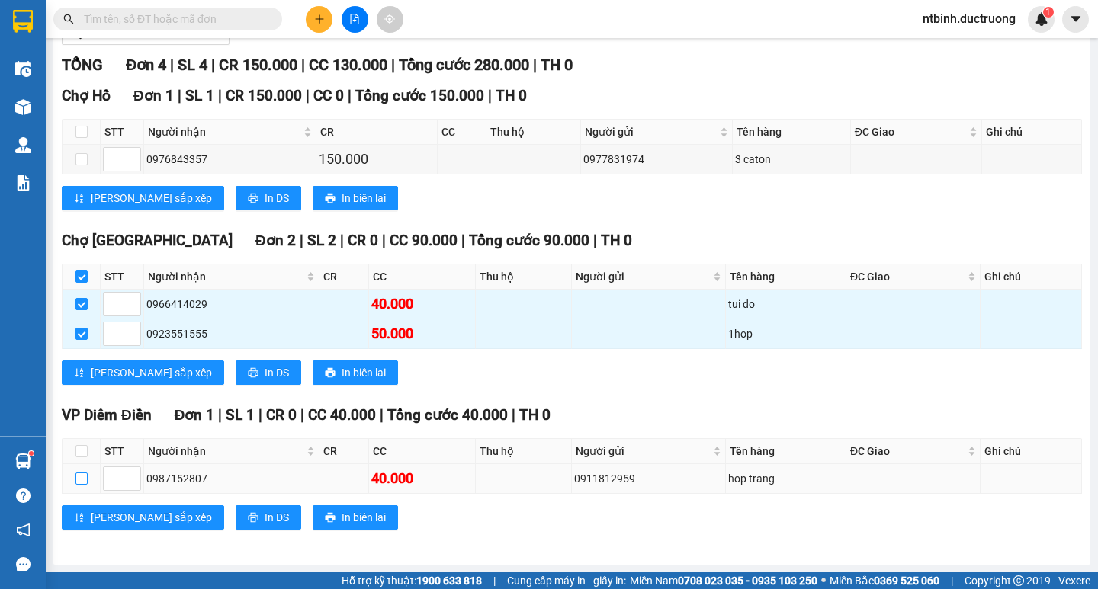
click at [78, 481] on input "checkbox" at bounding box center [81, 479] width 12 height 12
checkbox input "true"
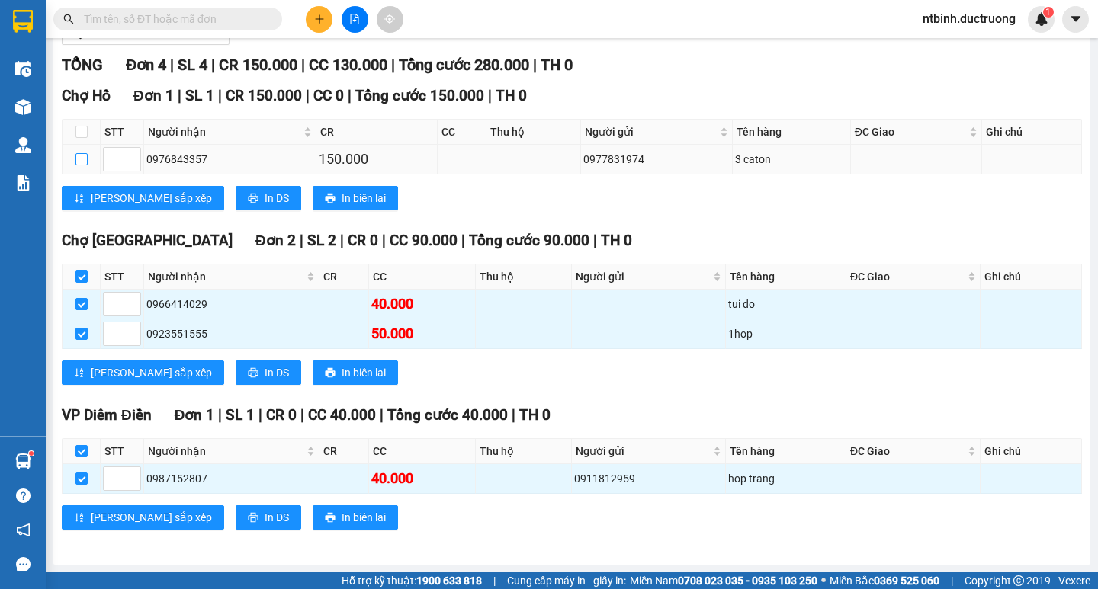
click at [79, 162] on input "checkbox" at bounding box center [81, 159] width 12 height 12
checkbox input "true"
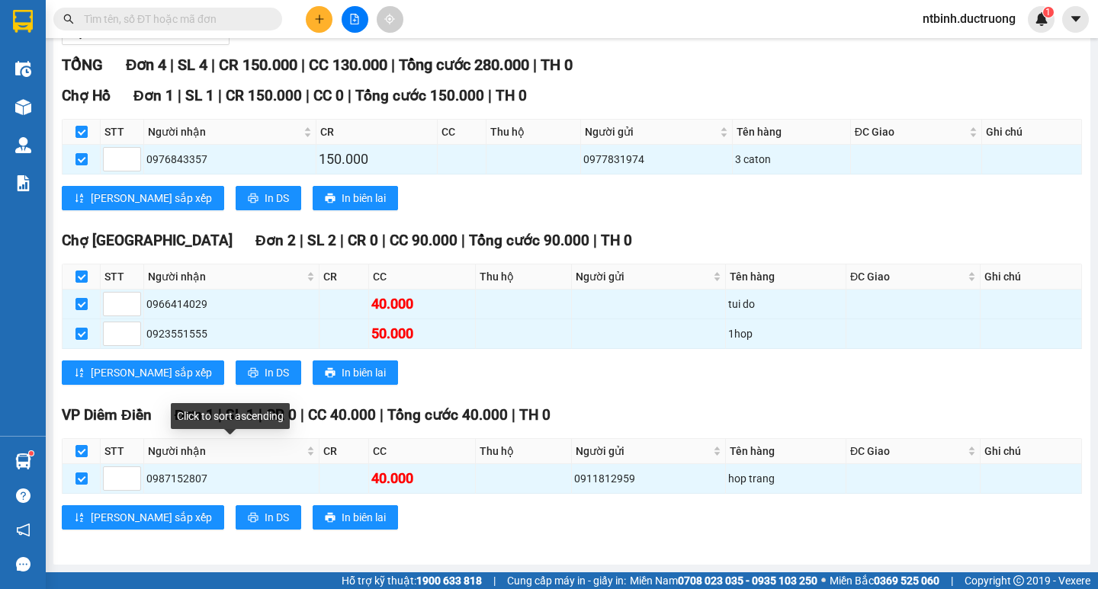
scroll to position [0, 0]
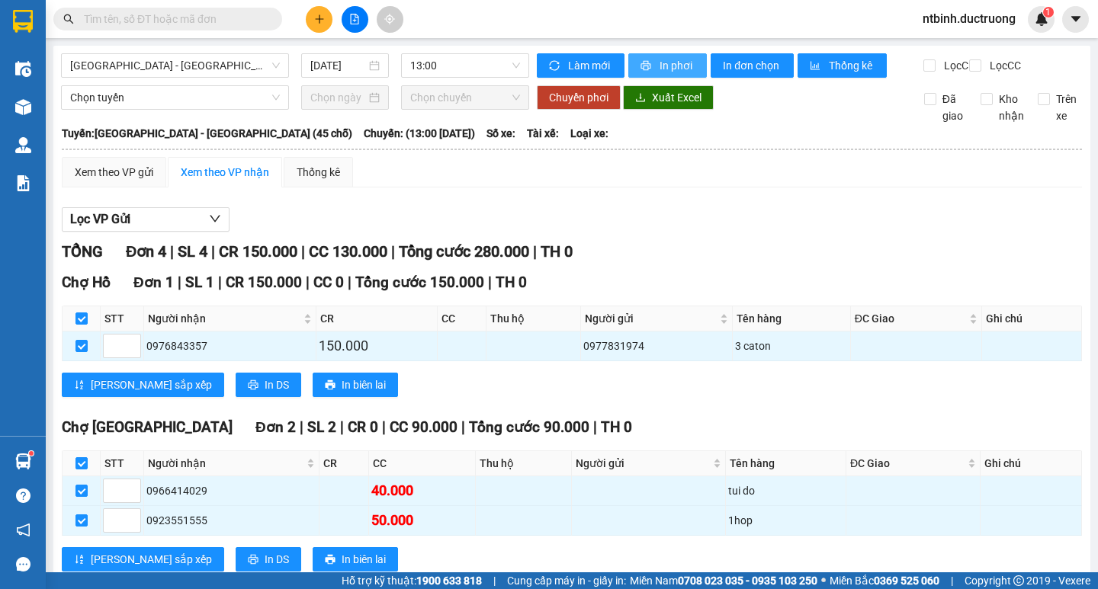
click at [663, 67] on span "In phơi" at bounding box center [676, 65] width 35 height 17
click at [318, 16] on icon "plus" at bounding box center [319, 19] width 11 height 11
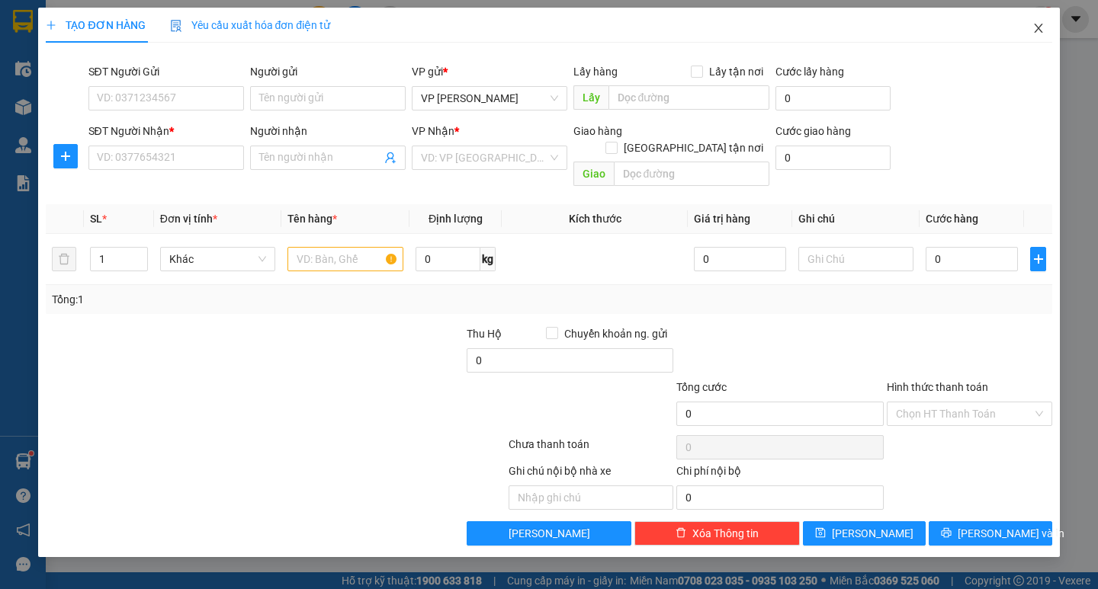
click at [1035, 21] on span "Close" at bounding box center [1038, 29] width 43 height 43
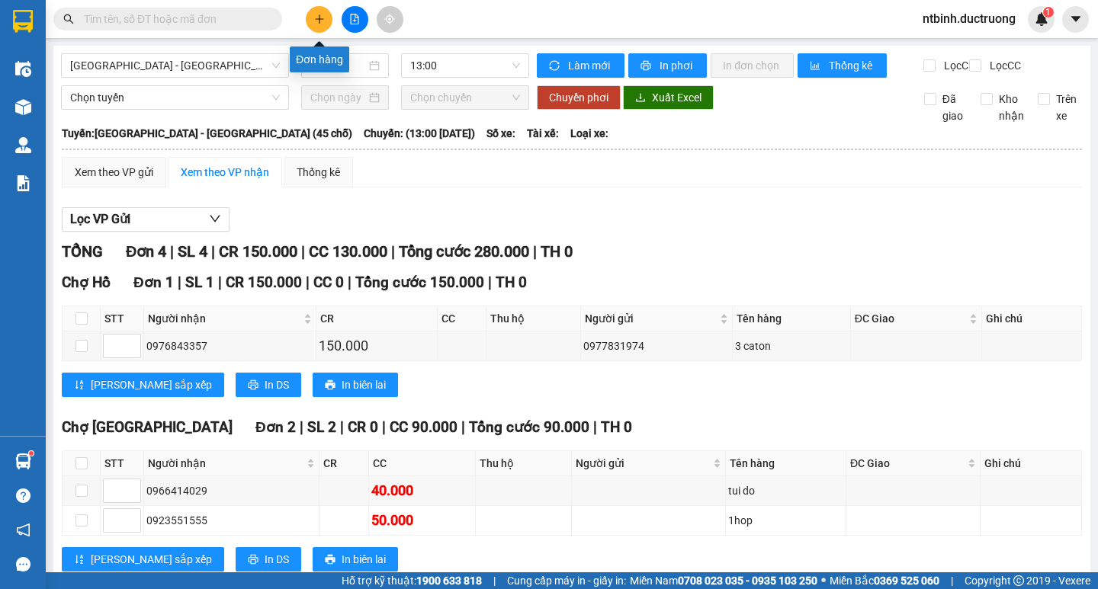
click at [317, 18] on icon "plus" at bounding box center [319, 19] width 11 height 11
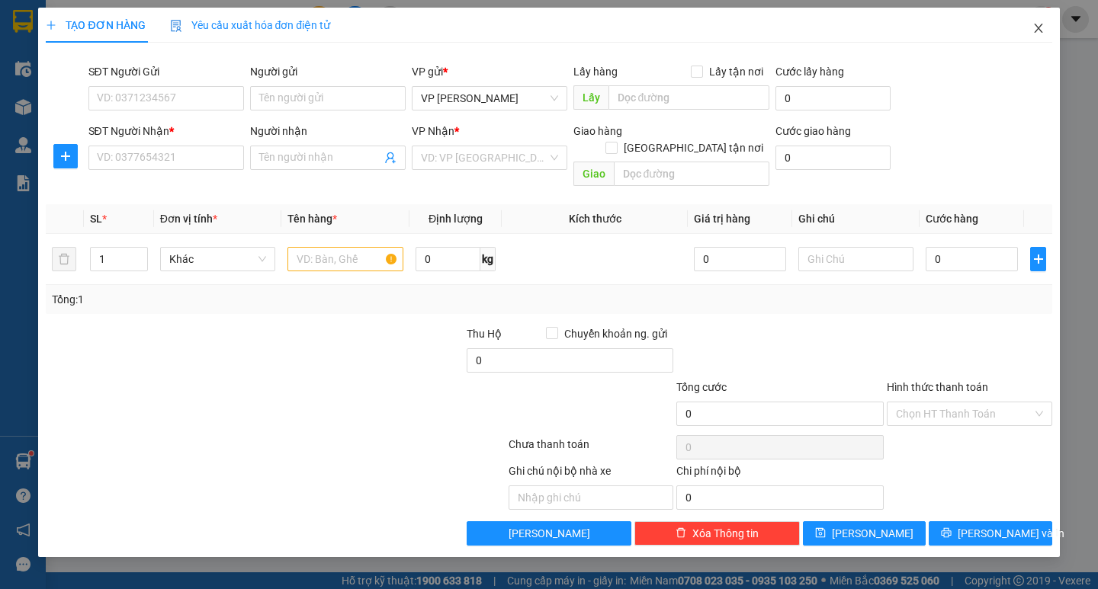
click at [1043, 32] on icon "close" at bounding box center [1038, 28] width 12 height 12
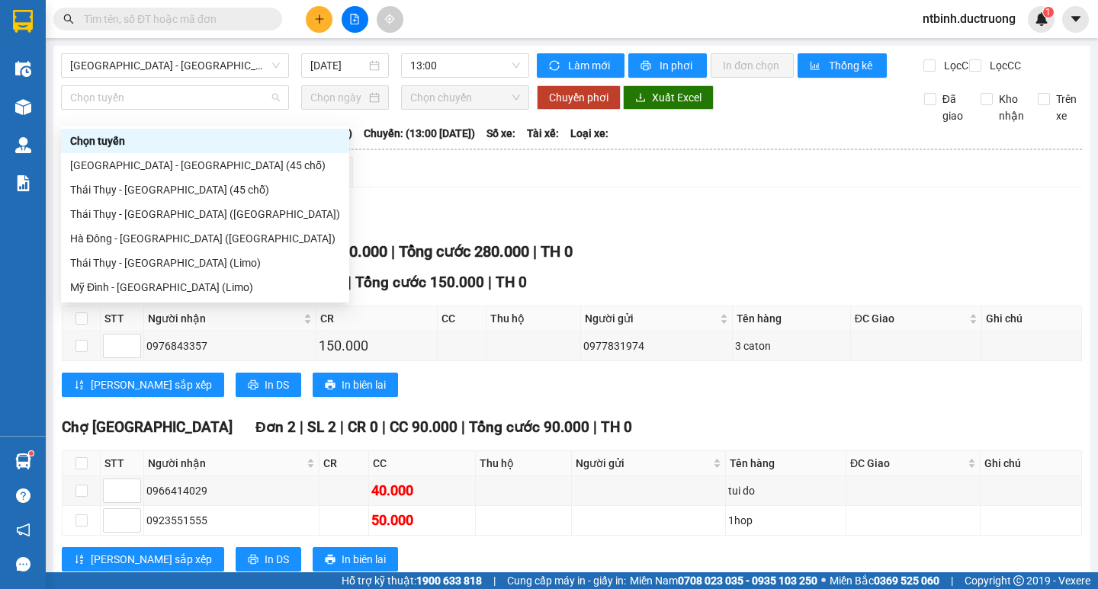
click at [107, 109] on span "Chọn tuyến" at bounding box center [175, 97] width 210 height 23
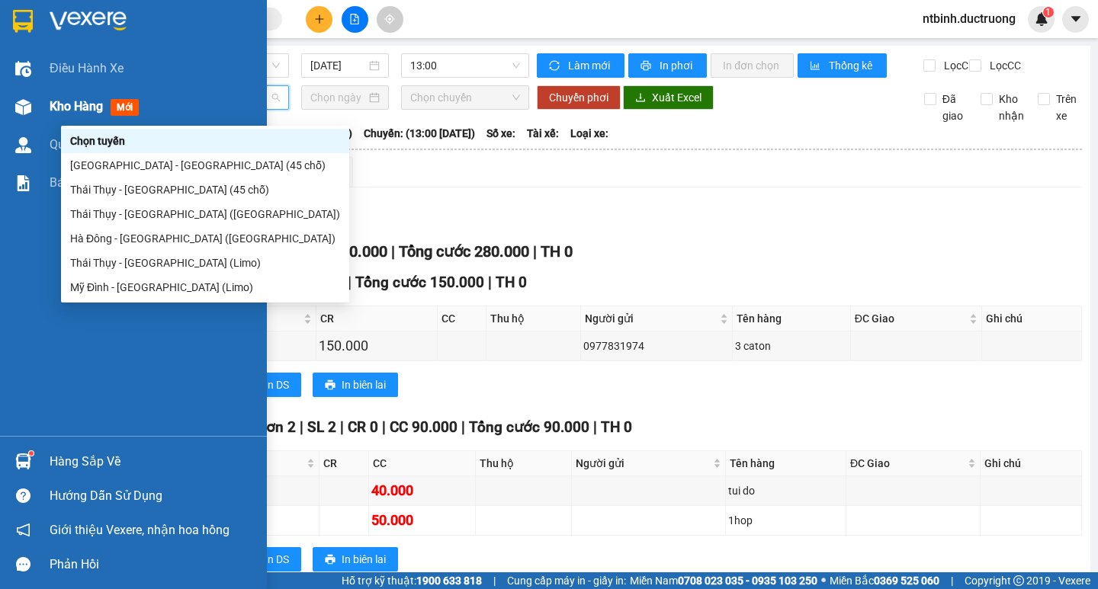
click at [85, 105] on span "Kho hàng" at bounding box center [76, 106] width 53 height 14
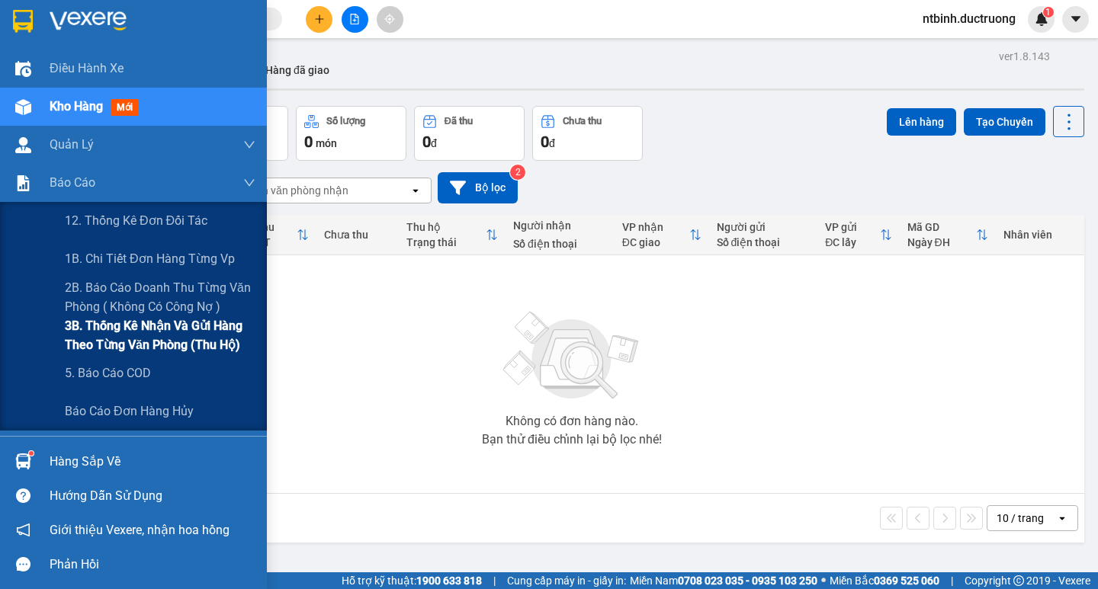
click at [133, 335] on span "3B. Thống kê nhận và gửi hàng theo từng văn phòng (thu hộ)" at bounding box center [160, 335] width 191 height 38
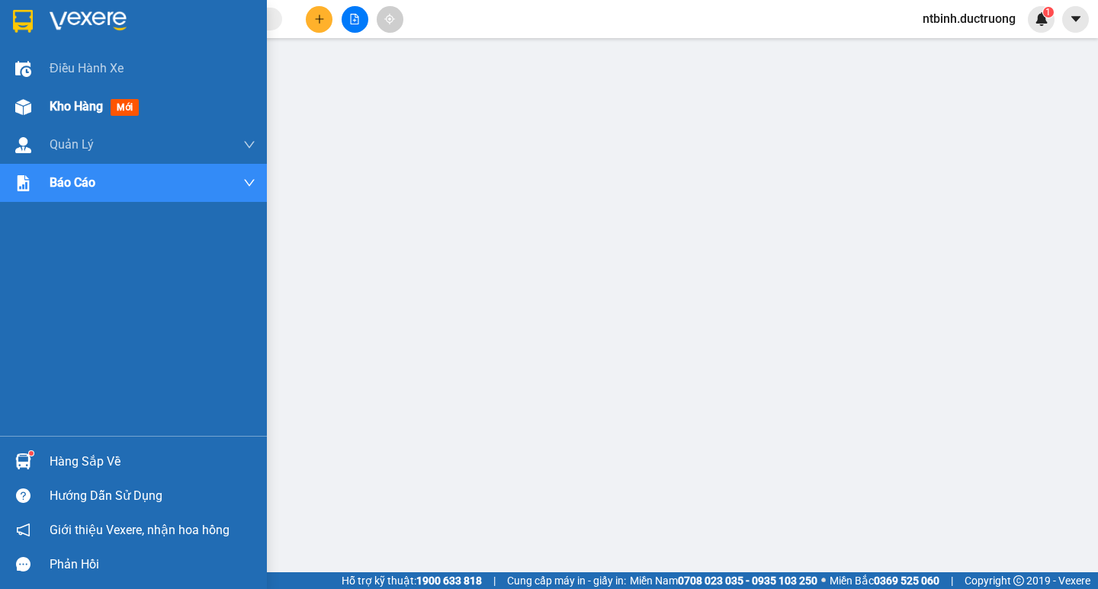
click at [69, 97] on div "Kho hàng mới" at bounding box center [97, 106] width 95 height 19
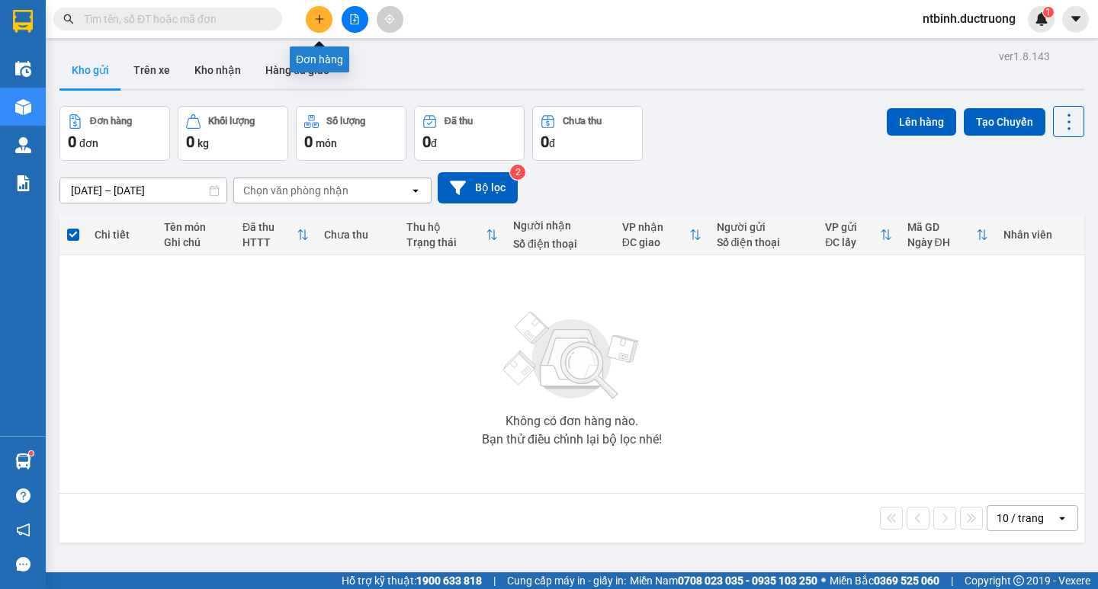
click at [306, 22] on button at bounding box center [319, 19] width 27 height 27
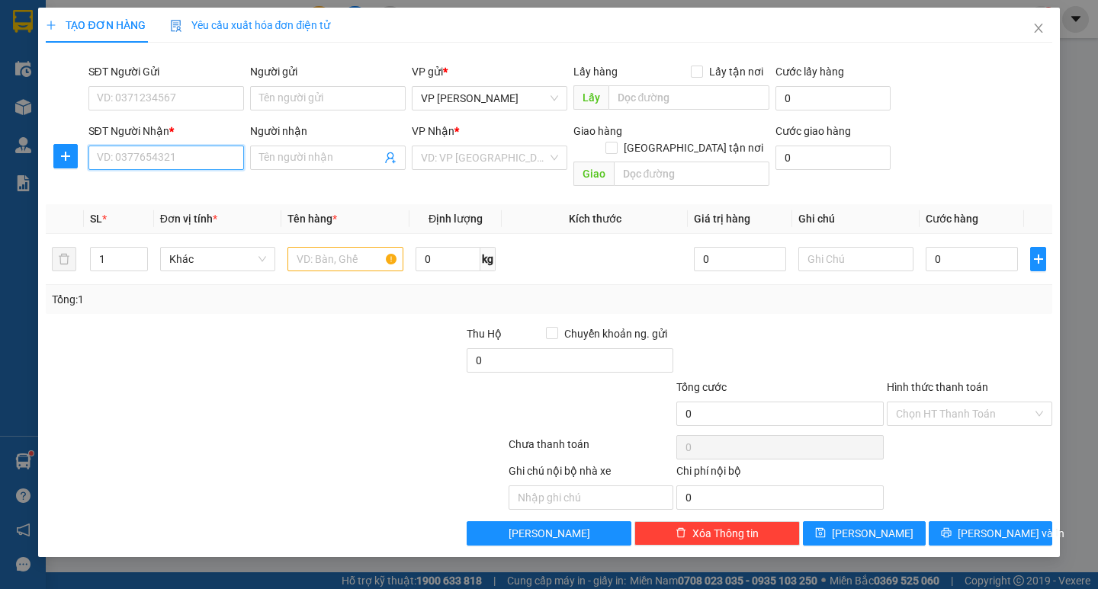
click at [165, 153] on input "SĐT Người Nhận *" at bounding box center [166, 158] width 156 height 24
click at [465, 162] on input "search" at bounding box center [484, 157] width 127 height 23
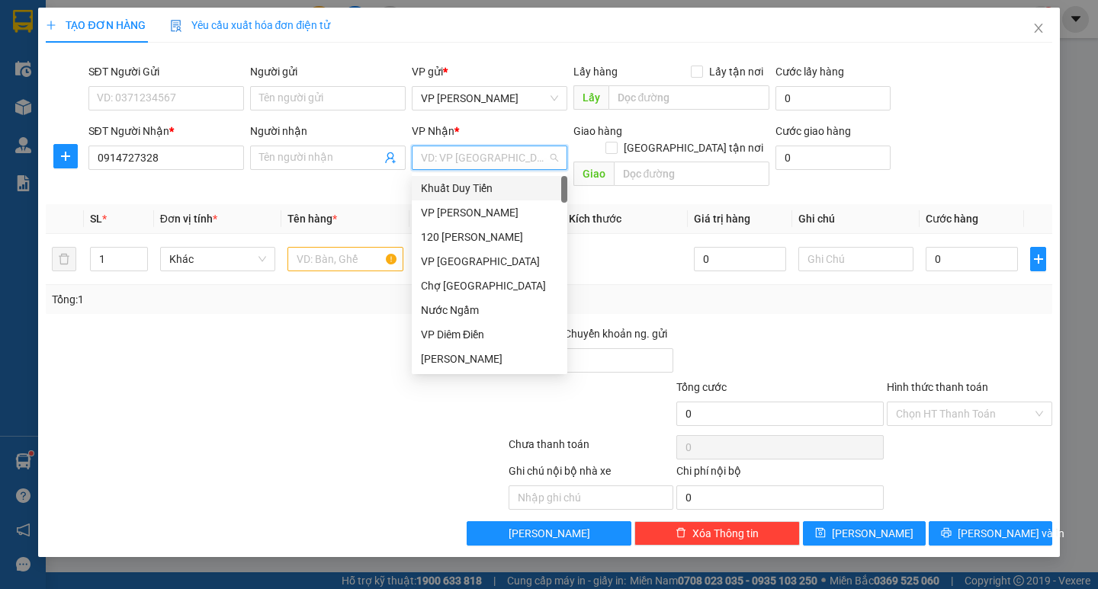
click at [464, 159] on input "search" at bounding box center [484, 157] width 127 height 23
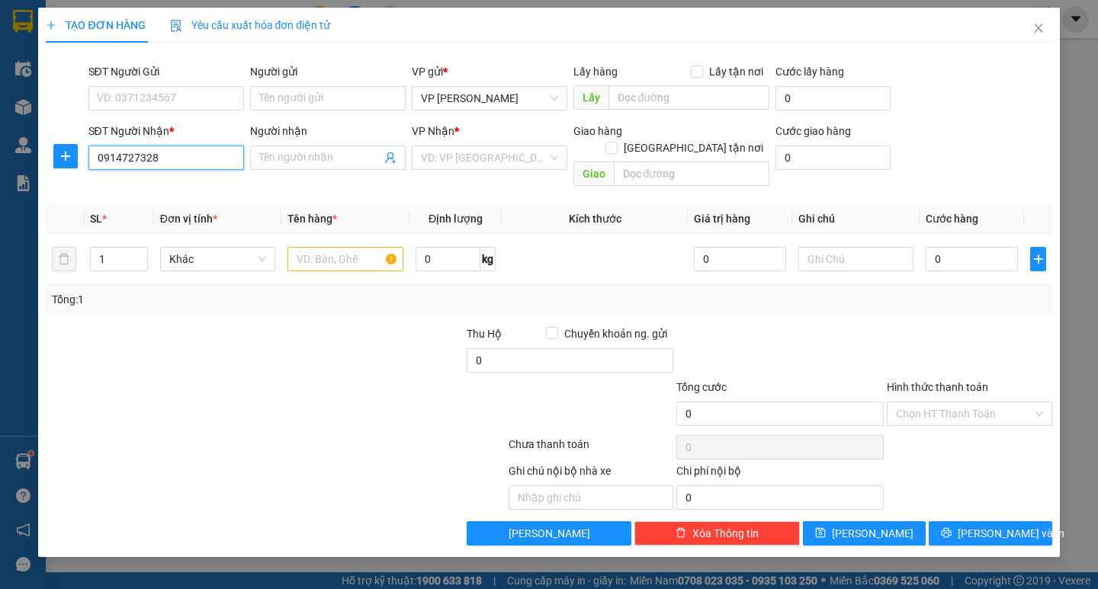
click at [178, 156] on input "0914727328" at bounding box center [166, 158] width 156 height 24
type input "0"
click at [164, 162] on input "09147273" at bounding box center [166, 158] width 156 height 24
type input "0914727328"
click at [502, 159] on input "search" at bounding box center [484, 157] width 127 height 23
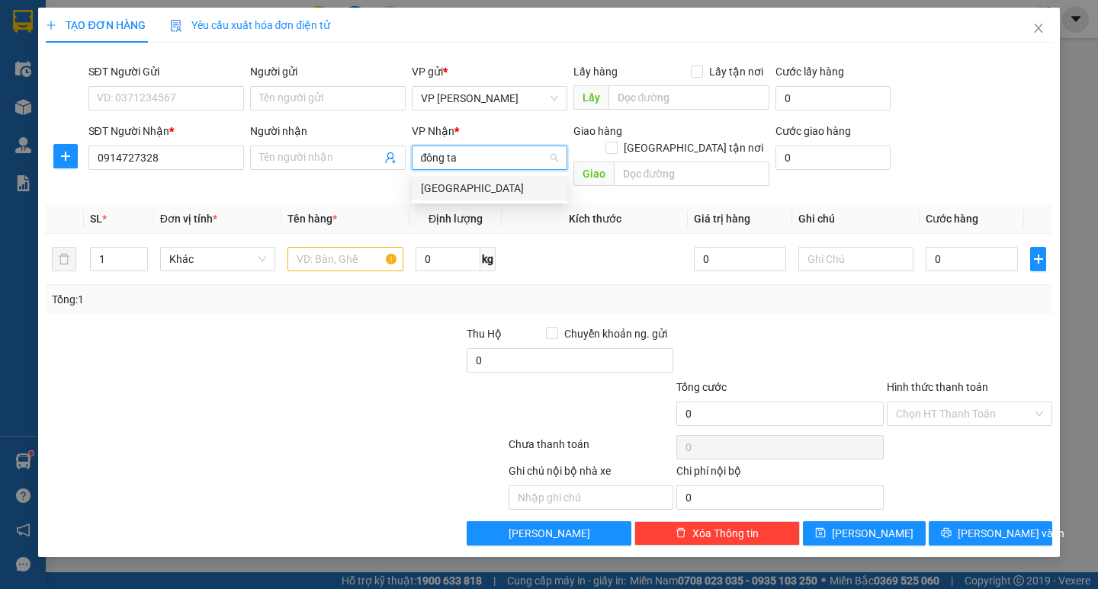
type input "đông tâ"
click at [484, 196] on div "[GEOGRAPHIC_DATA]" at bounding box center [489, 188] width 137 height 17
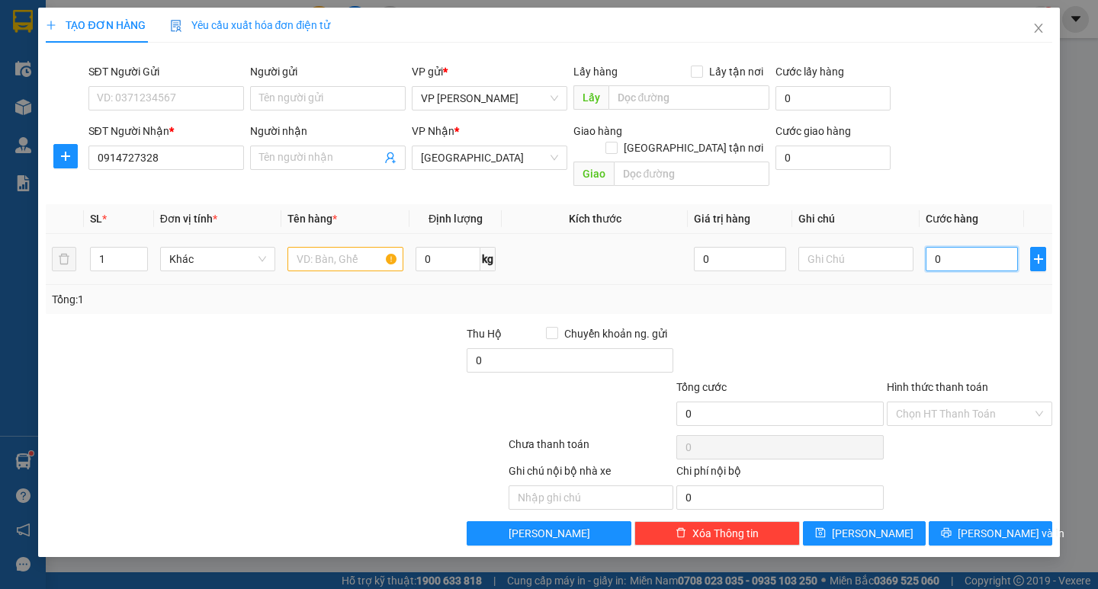
click at [940, 247] on input "0" at bounding box center [971, 259] width 92 height 24
type input "8"
type input "80-"
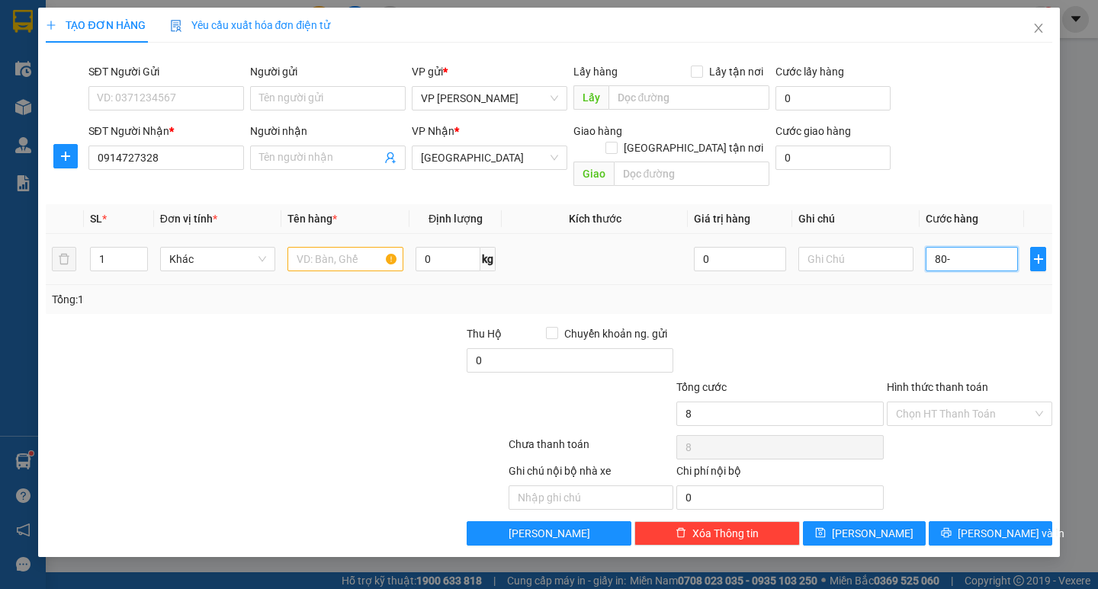
type input "0"
click at [940, 247] on input "80-" at bounding box center [971, 259] width 92 height 24
type input "80"
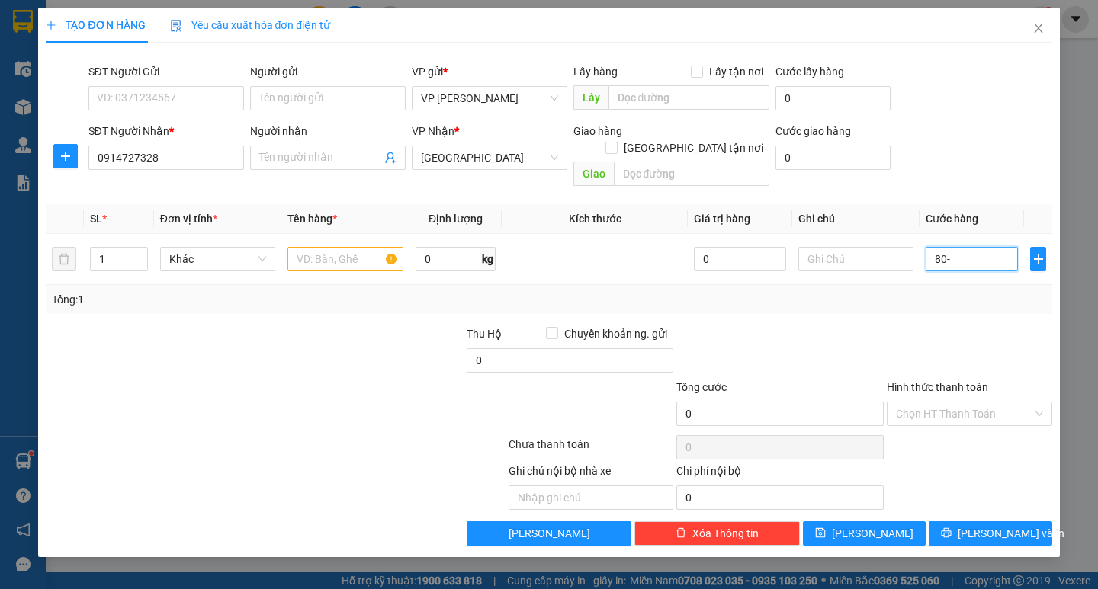
type input "80"
type input "80.000"
click at [350, 247] on input "text" at bounding box center [344, 259] width 115 height 24
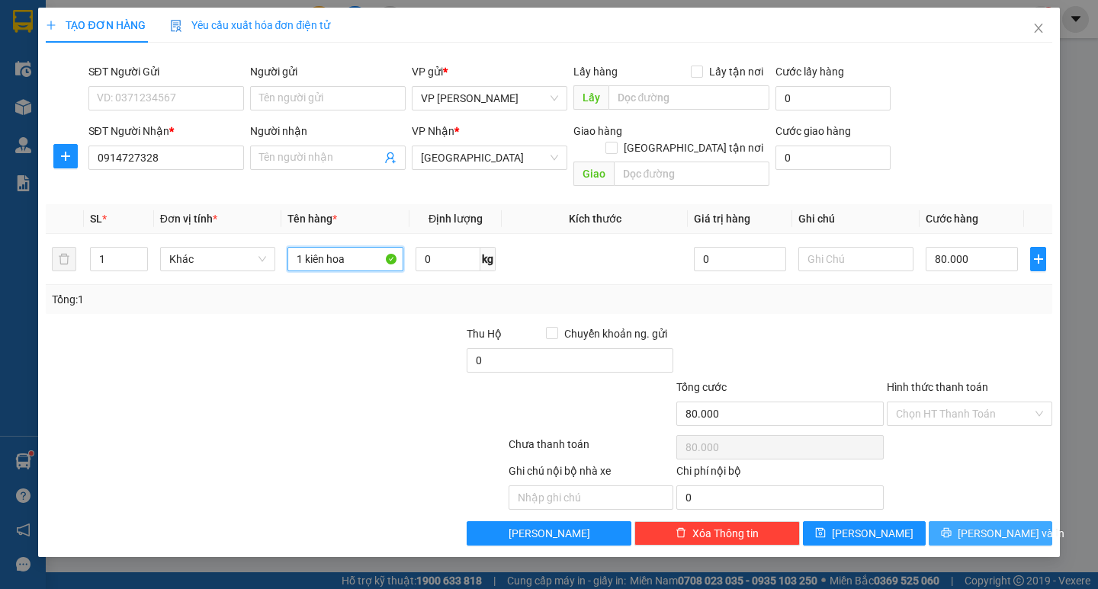
type input "1 kiên hoa"
click at [951, 528] on icon "printer" at bounding box center [946, 533] width 10 height 10
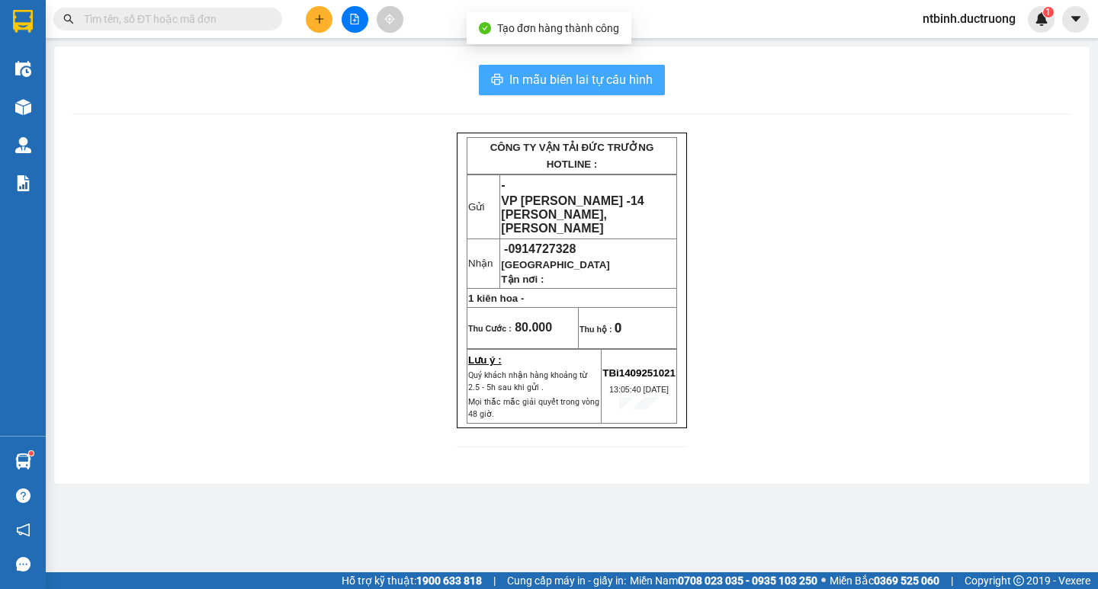
click at [598, 79] on span "In mẫu biên lai tự cấu hình" at bounding box center [580, 79] width 143 height 19
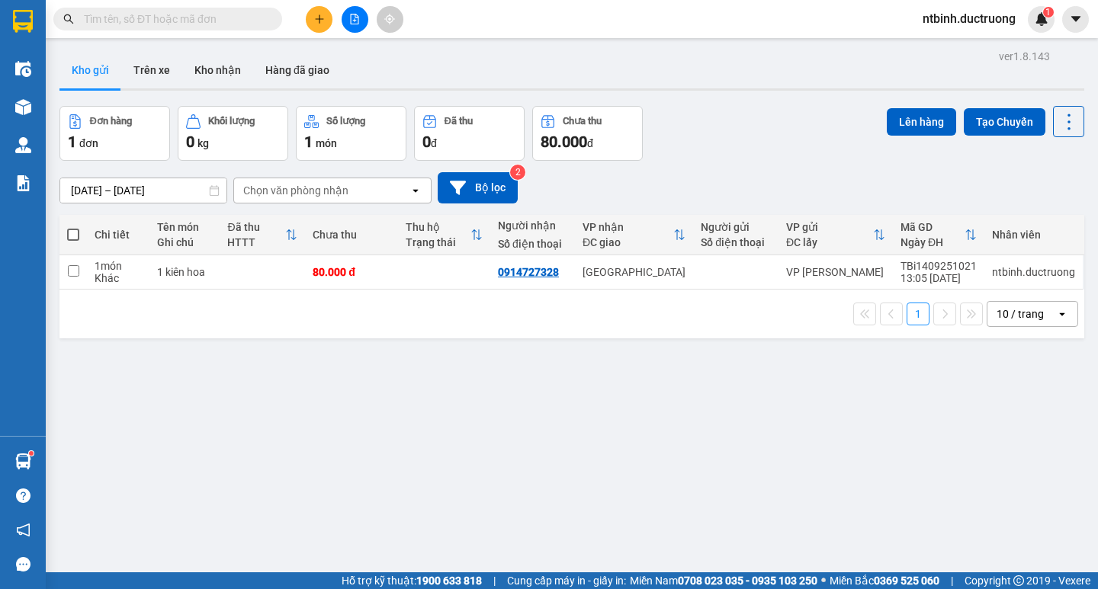
click at [324, 27] on button at bounding box center [319, 19] width 27 height 27
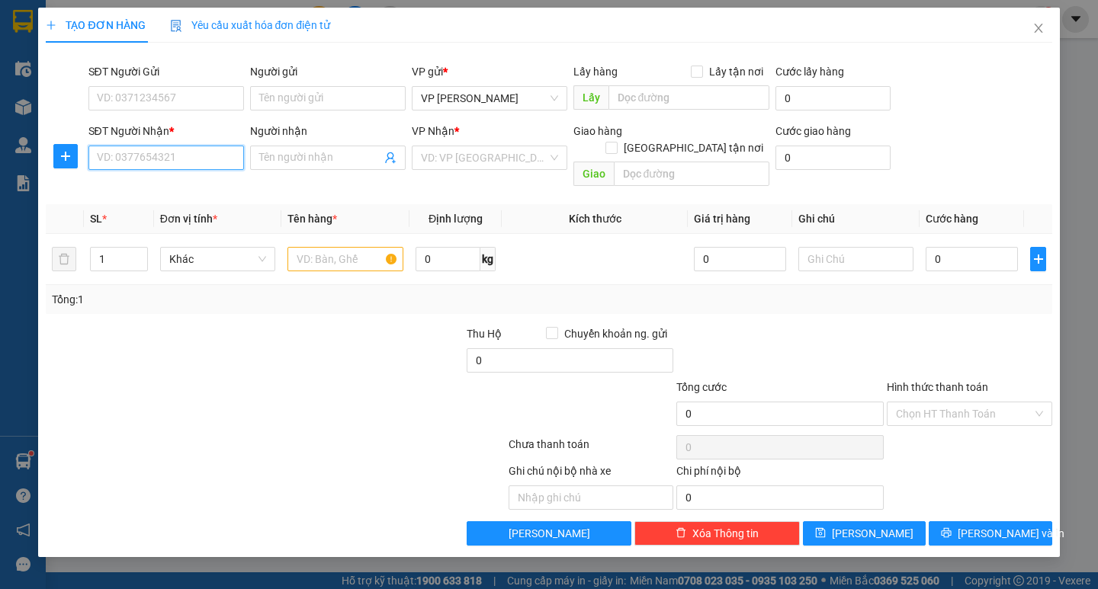
click at [180, 157] on input "SĐT Người Nhận *" at bounding box center [166, 158] width 156 height 24
type input "0378190355"
click at [482, 160] on input "search" at bounding box center [484, 157] width 127 height 23
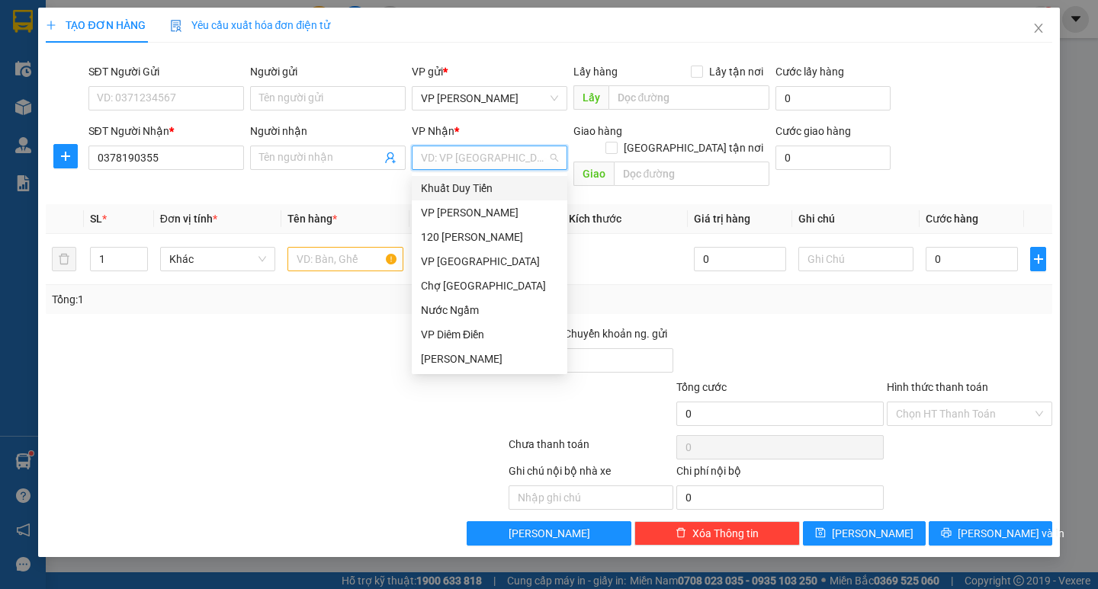
click at [476, 155] on input "search" at bounding box center [484, 157] width 127 height 23
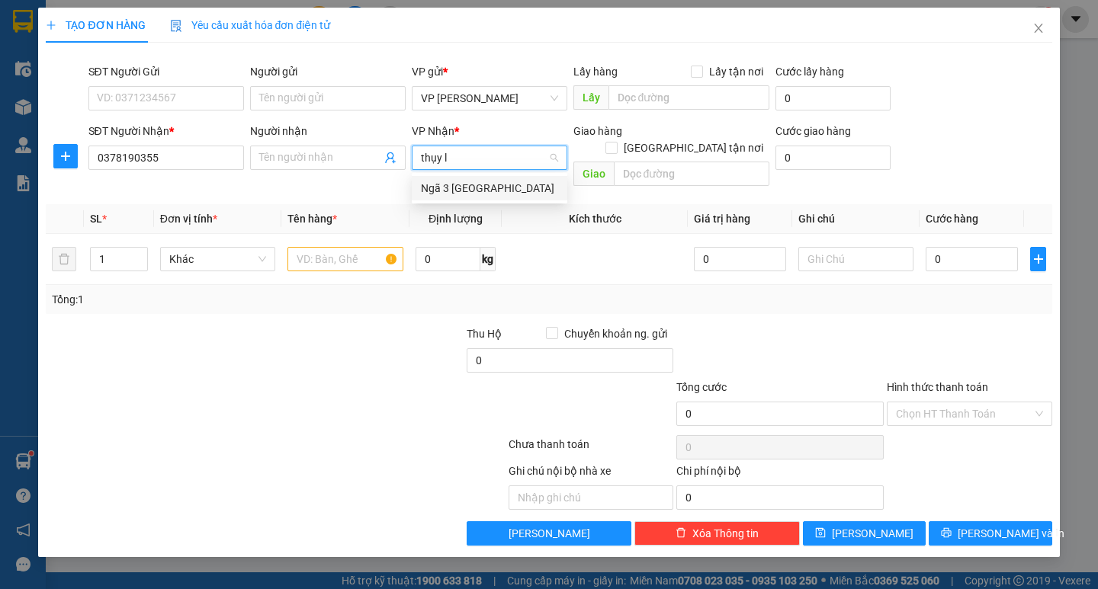
type input "thụy [PERSON_NAME]"
click at [475, 185] on div "Ngã 3 [GEOGRAPHIC_DATA]" at bounding box center [489, 188] width 137 height 17
click at [325, 247] on input "text" at bounding box center [344, 259] width 115 height 24
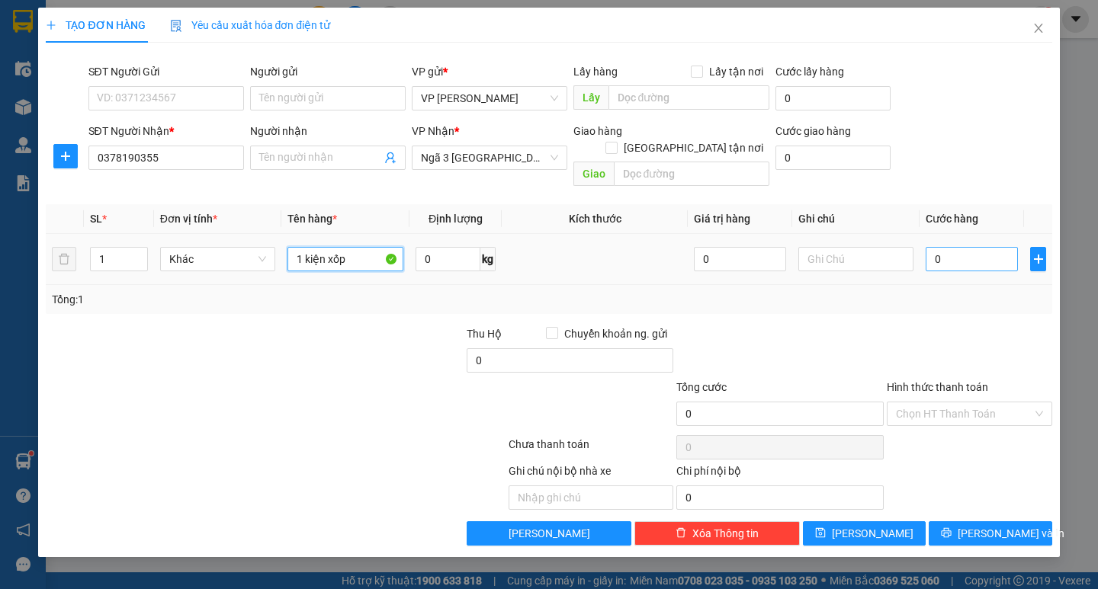
type input "1 kiện xốp"
click at [960, 247] on input "0" at bounding box center [971, 259] width 92 height 24
click at [954, 247] on input "0" at bounding box center [971, 259] width 92 height 24
click at [935, 248] on input "0" at bounding box center [971, 259] width 92 height 24
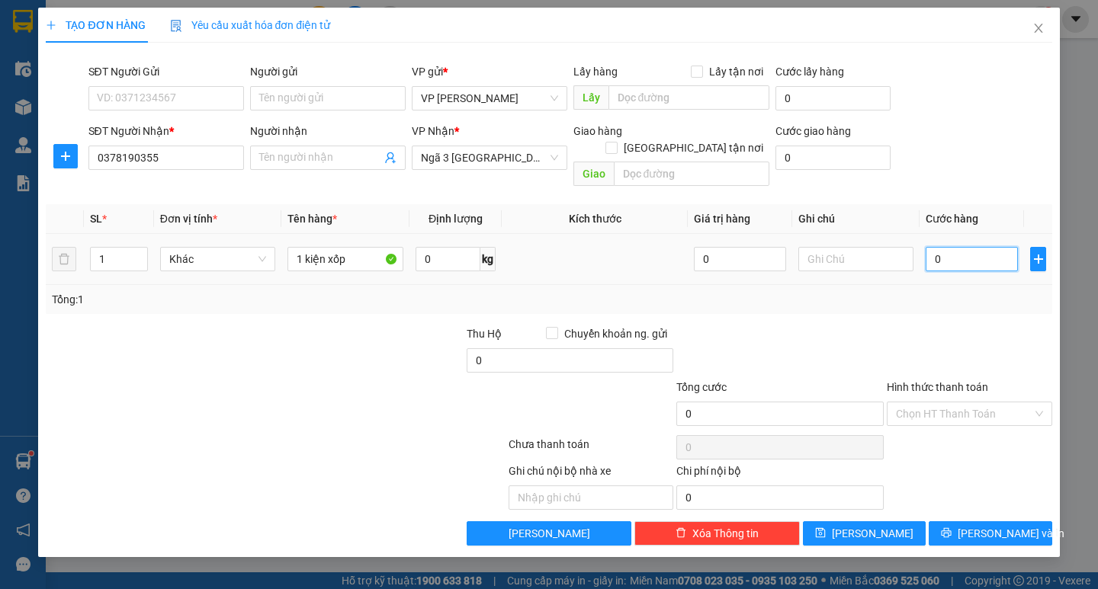
type input "7"
type input "70"
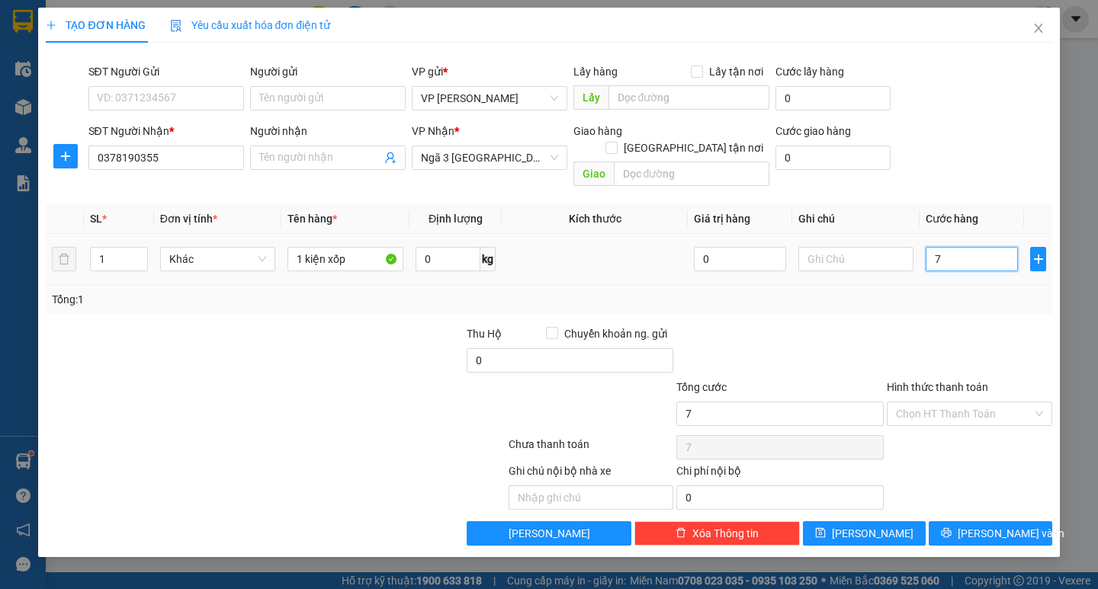
type input "70"
click at [937, 248] on input "70" at bounding box center [971, 259] width 92 height 24
type input "70.000"
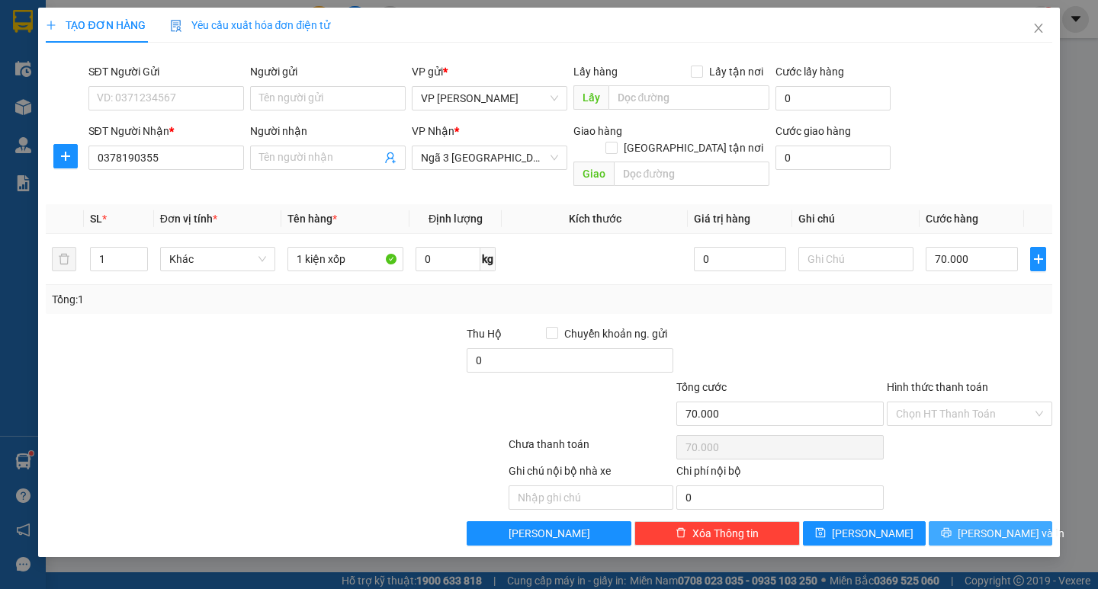
click at [973, 521] on button "[PERSON_NAME] và In" at bounding box center [989, 533] width 123 height 24
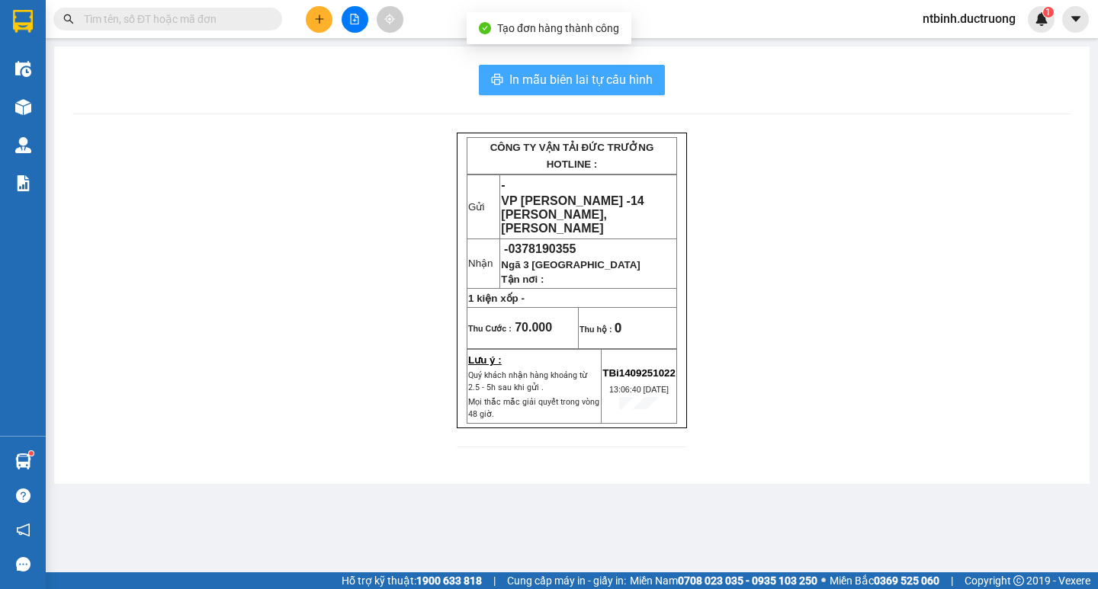
click at [601, 77] on span "In mẫu biên lai tự cấu hình" at bounding box center [580, 79] width 143 height 19
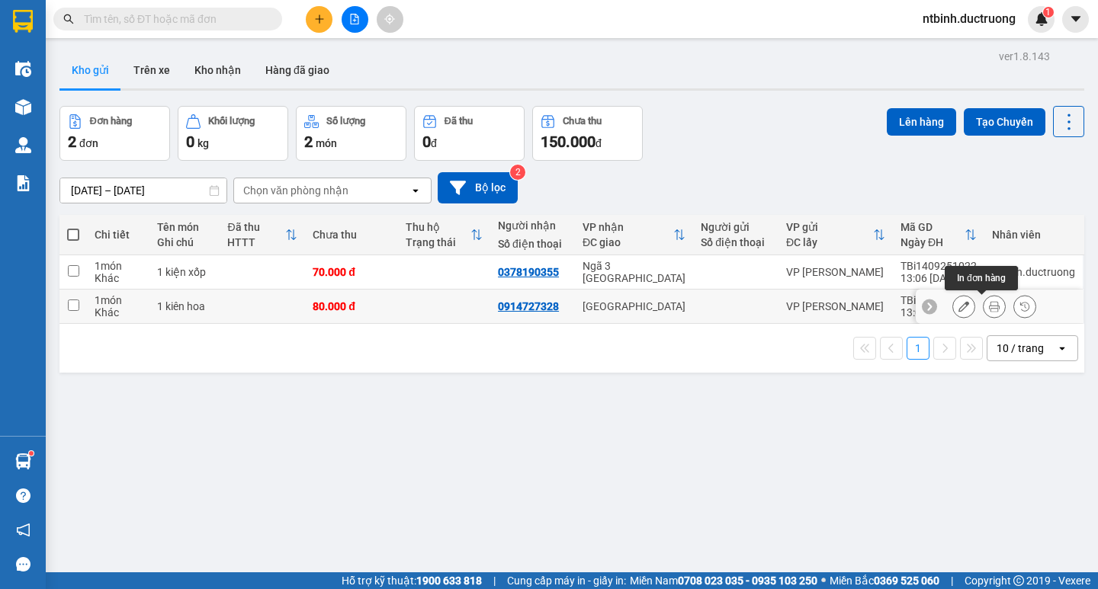
click at [989, 303] on icon at bounding box center [994, 306] width 11 height 11
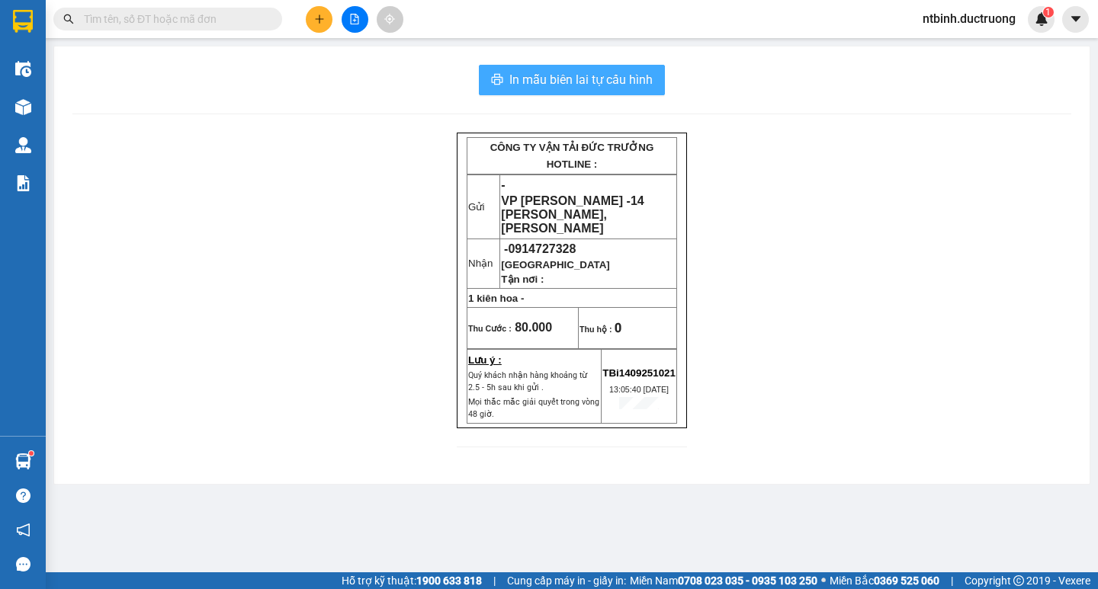
click at [614, 83] on span "In mẫu biên lai tự cấu hình" at bounding box center [580, 79] width 143 height 19
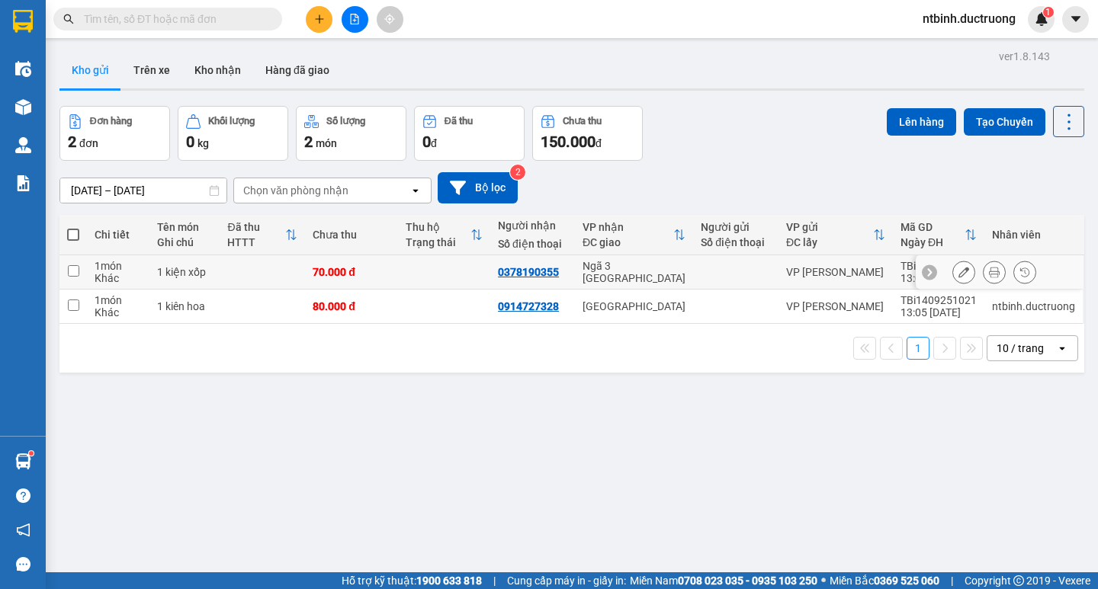
click at [989, 270] on icon at bounding box center [994, 272] width 11 height 11
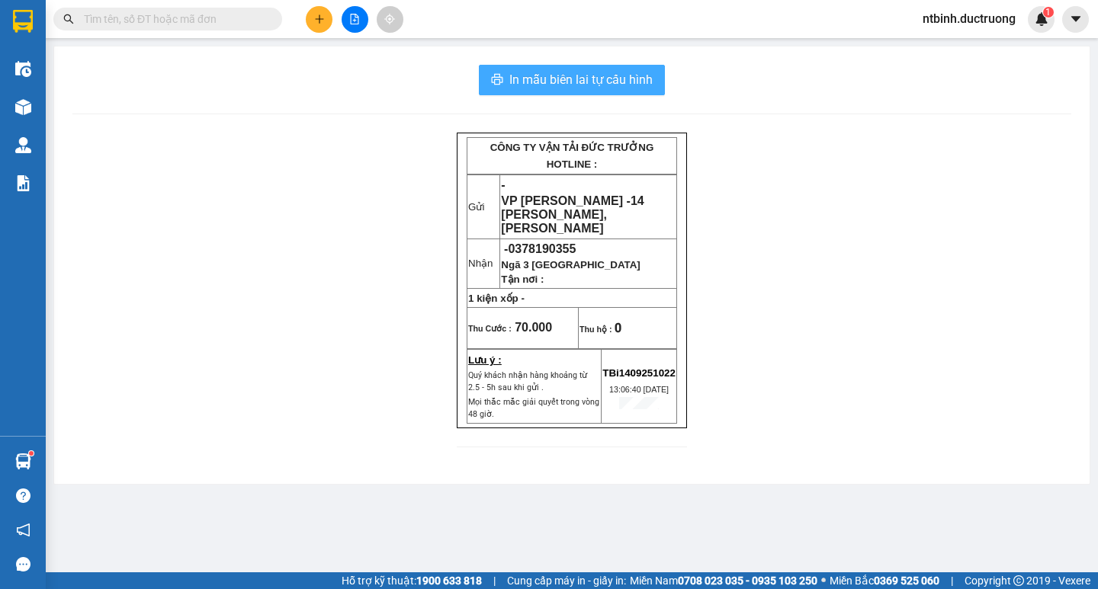
click at [593, 87] on span "In mẫu biên lai tự cấu hình" at bounding box center [580, 79] width 143 height 19
